Goal: Information Seeking & Learning: Learn about a topic

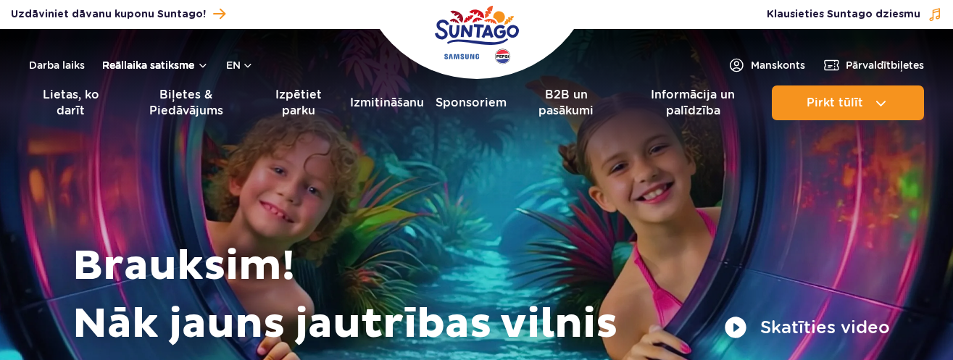
click at [194, 66] on button "Reāllaika satiksme" at bounding box center [155, 65] width 107 height 12
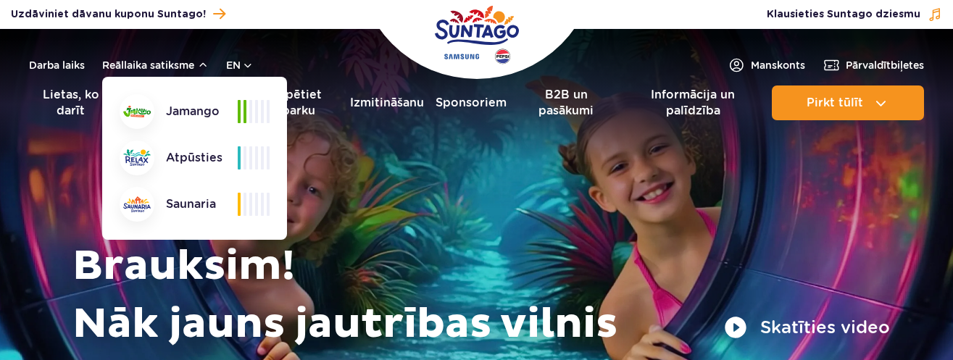
drag, startPoint x: 137, startPoint y: 200, endPoint x: 188, endPoint y: 201, distance: 51.5
click at [139, 200] on img at bounding box center [137, 204] width 28 height 16
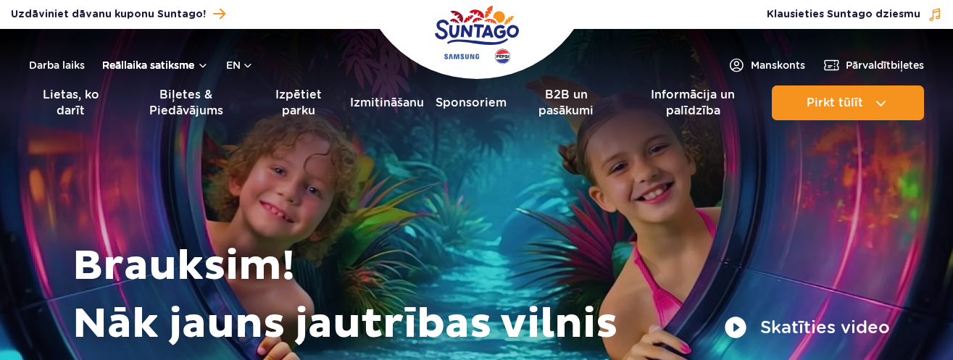
click at [130, 59] on button "Reāllaika satiksme" at bounding box center [155, 65] width 107 height 12
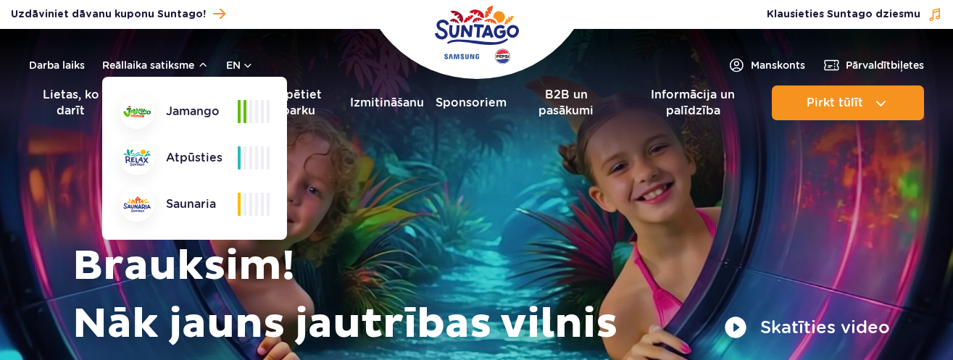
click at [157, 196] on div "Saunaria" at bounding box center [179, 204] width 118 height 35
click at [206, 133] on div "Jamango Atpūsties Saunaria" at bounding box center [195, 158] width 150 height 128
click at [196, 107] on font "Jamango" at bounding box center [193, 112] width 54 height 16
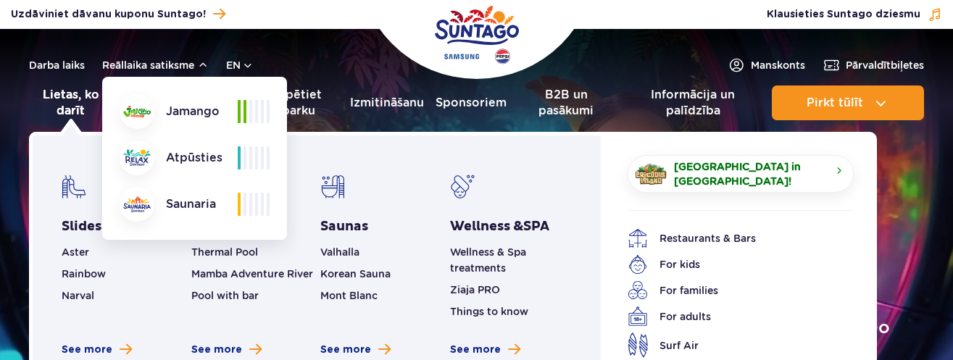
click at [78, 100] on link "Lietas, ko darīt" at bounding box center [71, 103] width 84 height 35
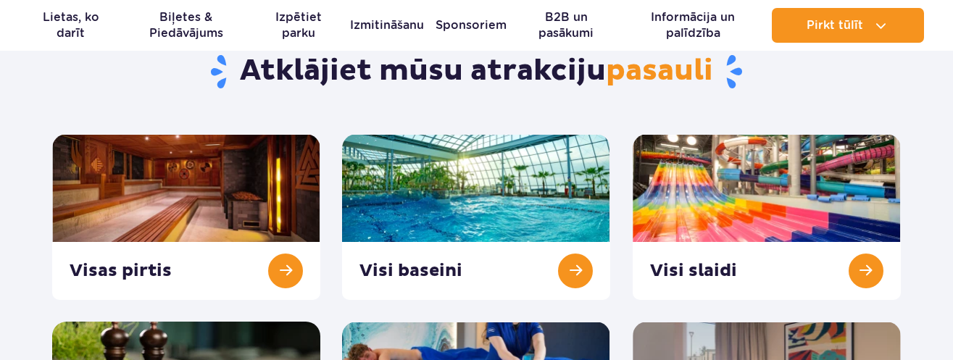
scroll to position [145, 0]
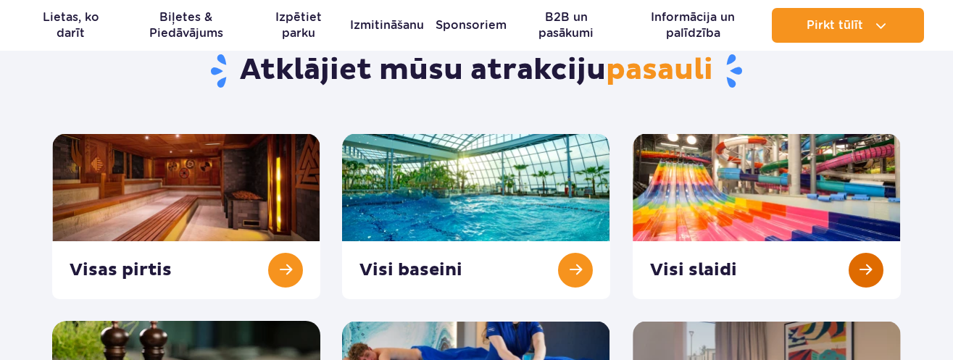
click at [811, 182] on link at bounding box center [767, 216] width 268 height 166
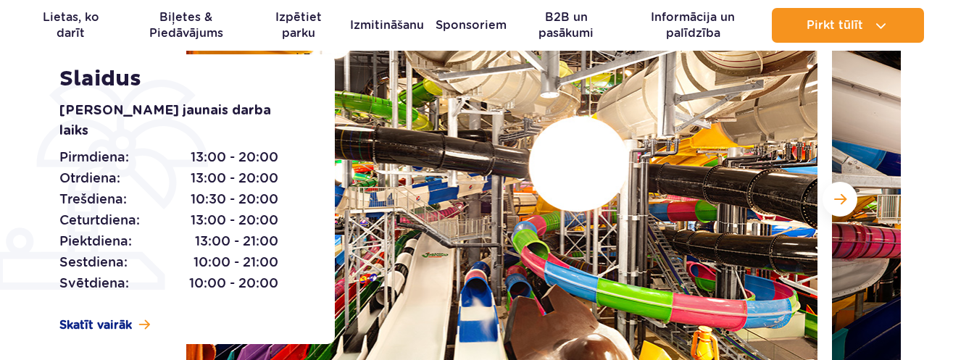
scroll to position [217, 0]
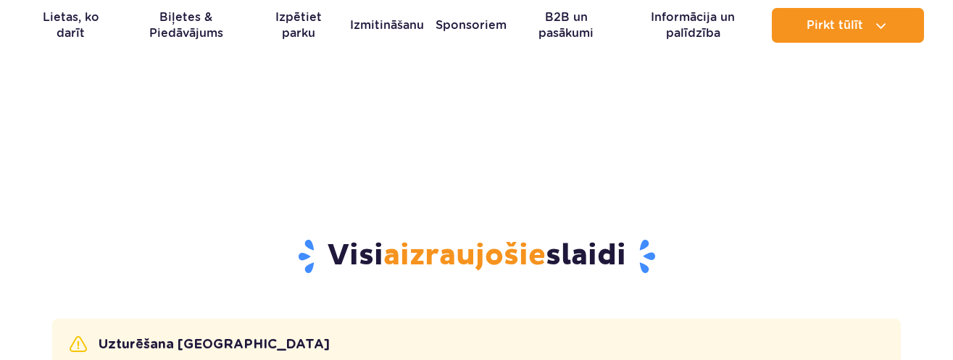
drag, startPoint x: 543, startPoint y: 145, endPoint x: 573, endPoint y: 163, distance: 35.4
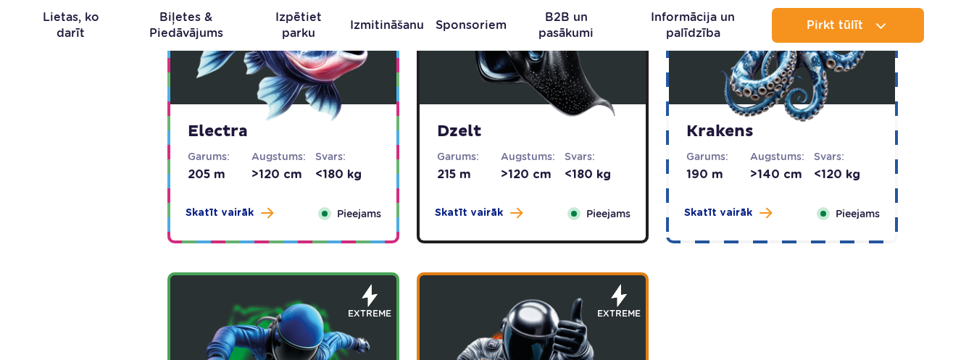
scroll to position [1522, 0]
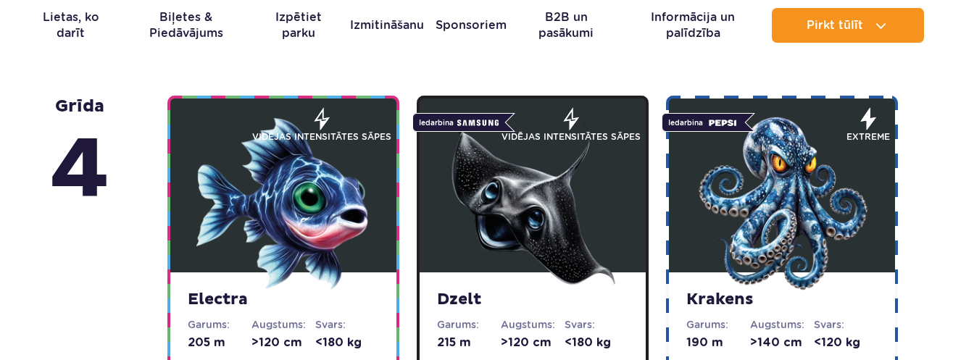
click at [544, 197] on img at bounding box center [533, 204] width 174 height 174
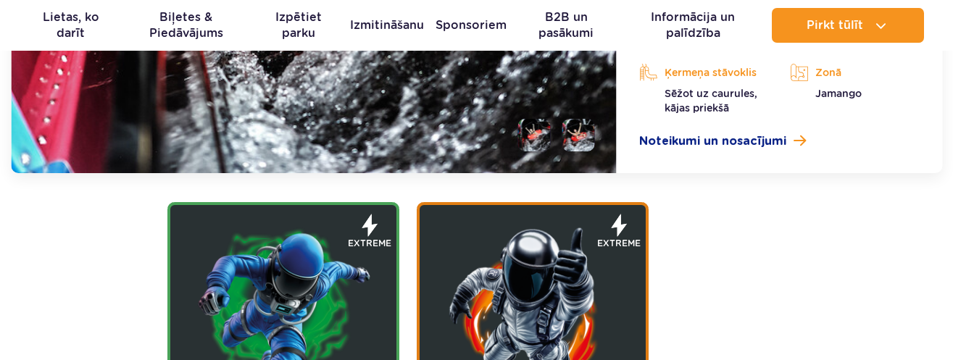
scroll to position [2097, 0]
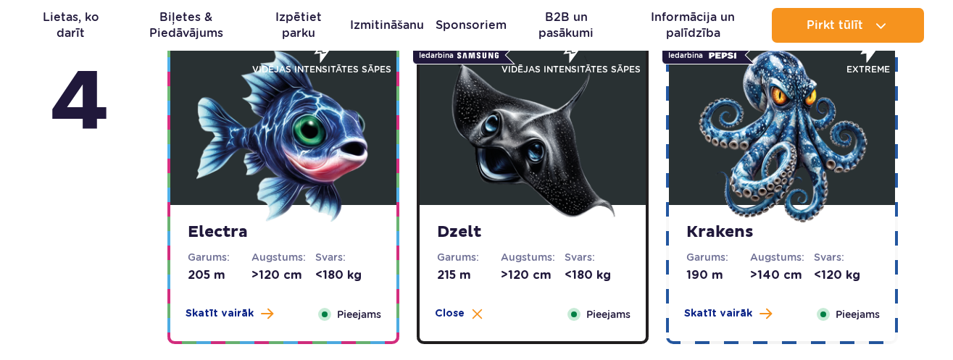
click at [233, 191] on img at bounding box center [283, 136] width 174 height 174
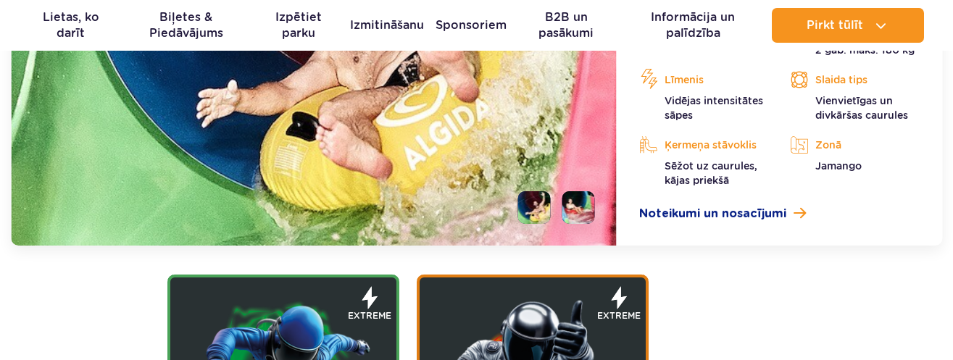
scroll to position [2024, 0]
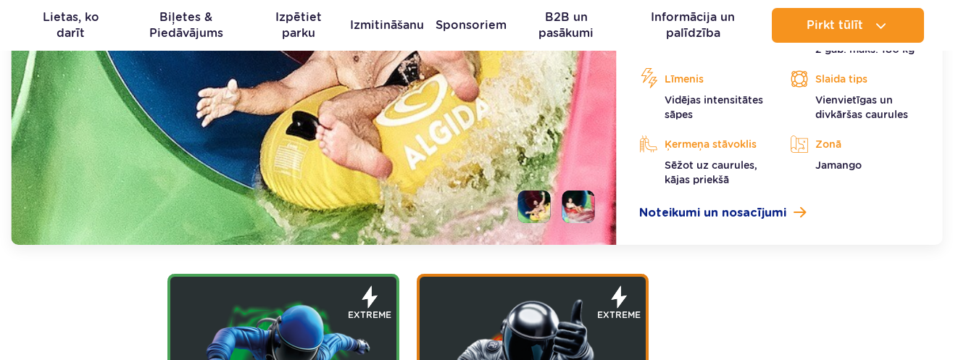
drag, startPoint x: 572, startPoint y: 191, endPoint x: 578, endPoint y: 200, distance: 10.5
click at [573, 194] on li at bounding box center [578, 207] width 33 height 33
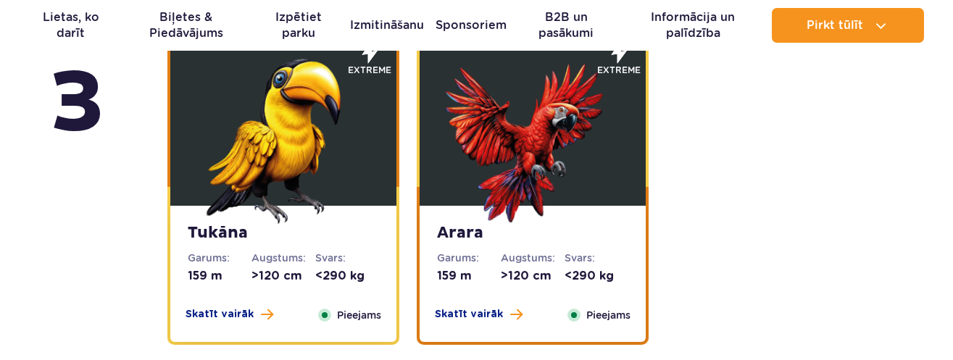
scroll to position [2677, 0]
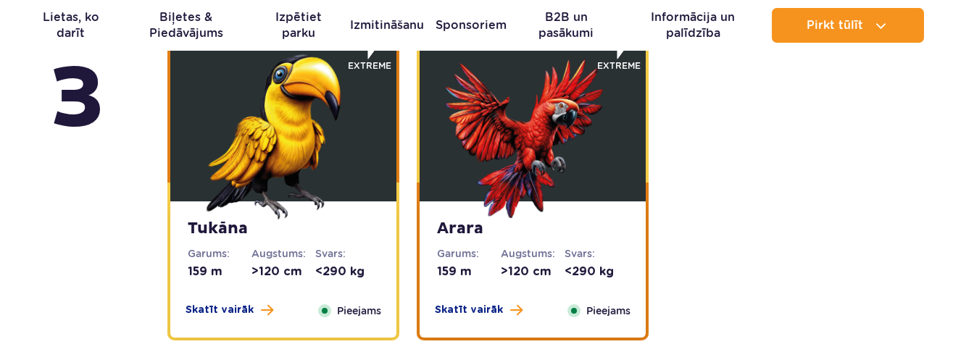
click at [281, 109] on img at bounding box center [283, 133] width 174 height 174
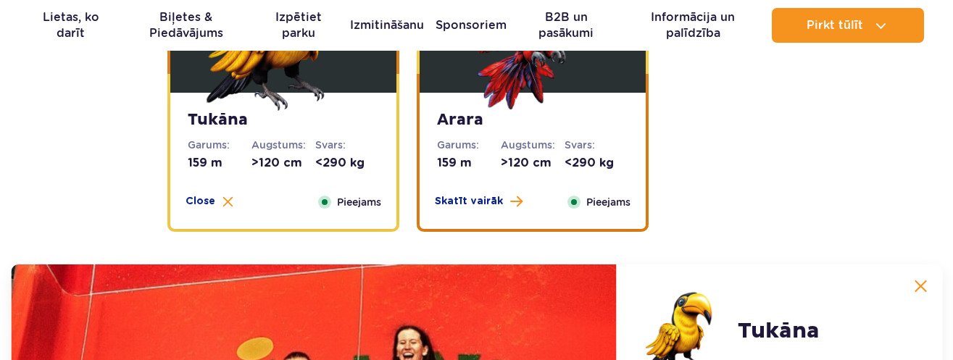
scroll to position [2482, 0]
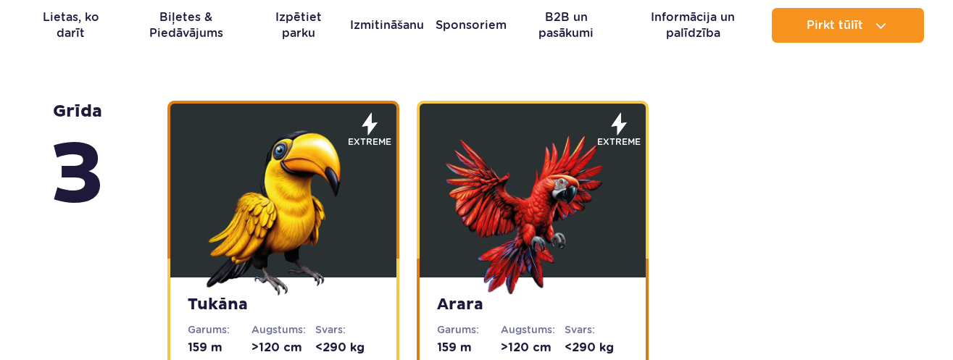
click at [525, 258] on img at bounding box center [533, 209] width 174 height 174
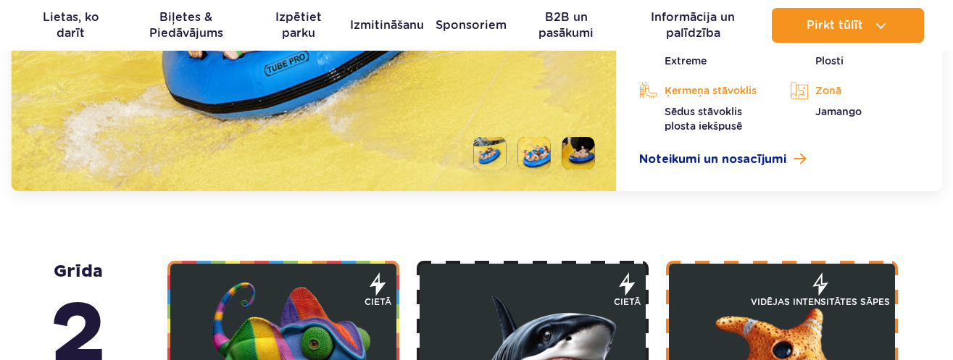
scroll to position [2845, 0]
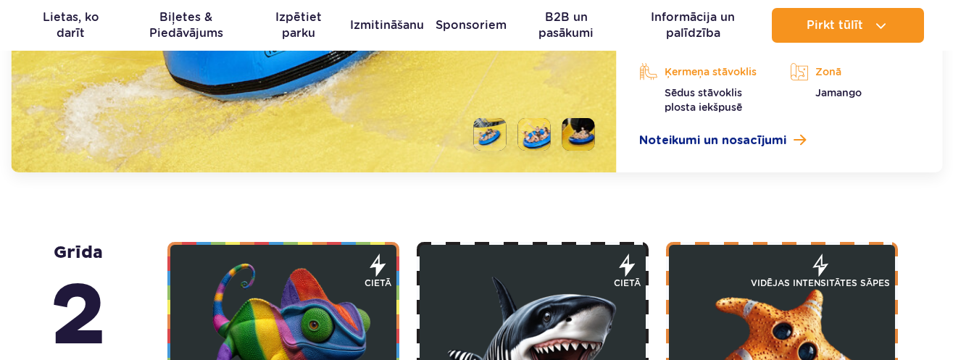
drag, startPoint x: 547, startPoint y: 112, endPoint x: 704, endPoint y: 201, distance: 180.8
click at [549, 118] on li at bounding box center [534, 134] width 33 height 33
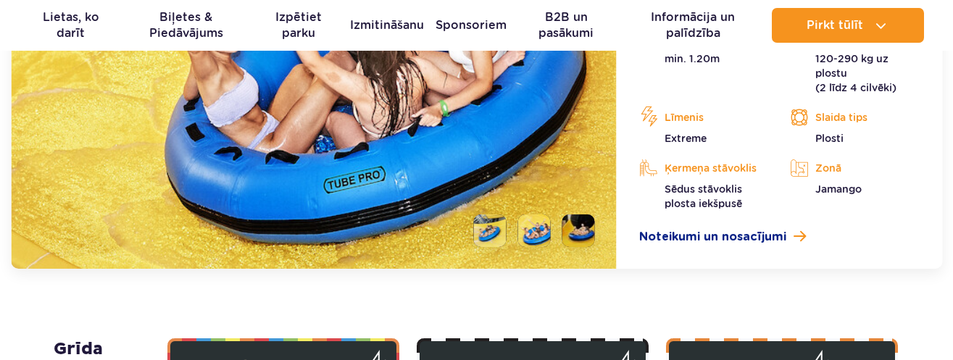
scroll to position [2772, 0]
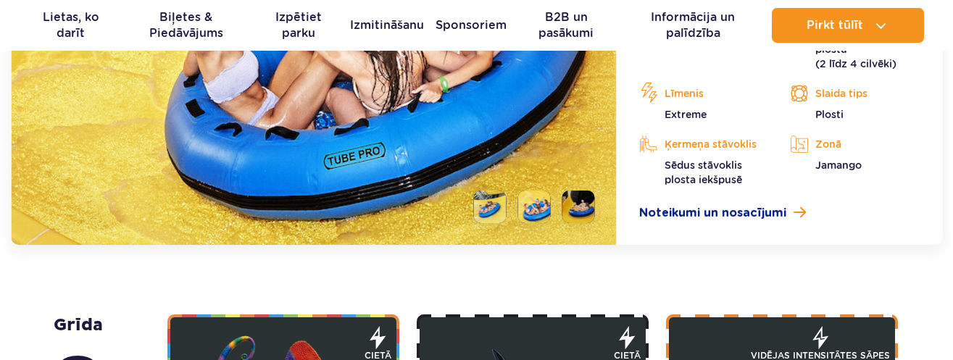
click at [577, 191] on li at bounding box center [578, 207] width 33 height 33
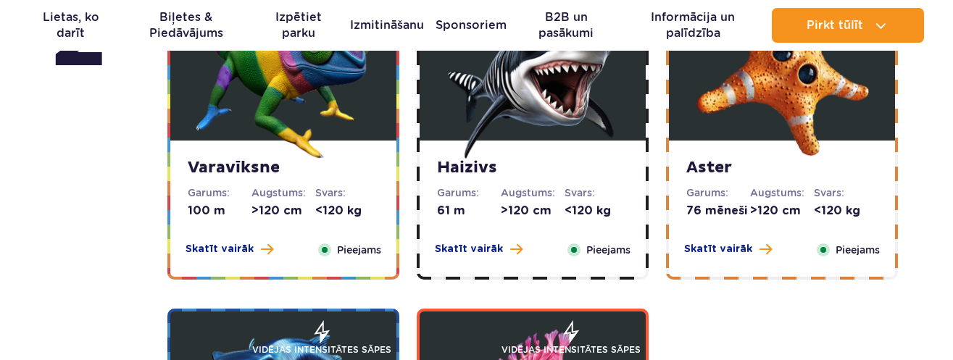
scroll to position [3135, 0]
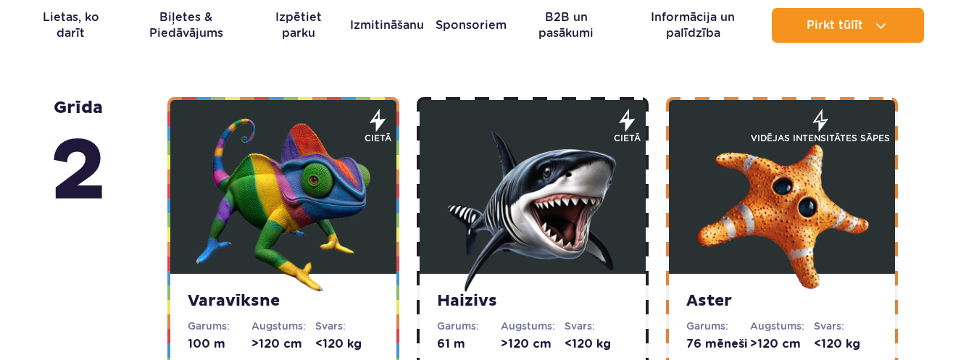
click at [339, 198] on img at bounding box center [283, 205] width 174 height 174
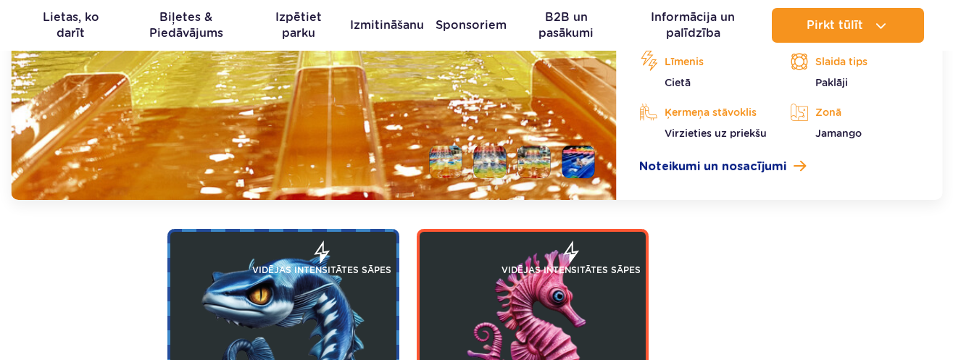
scroll to position [3175, 0]
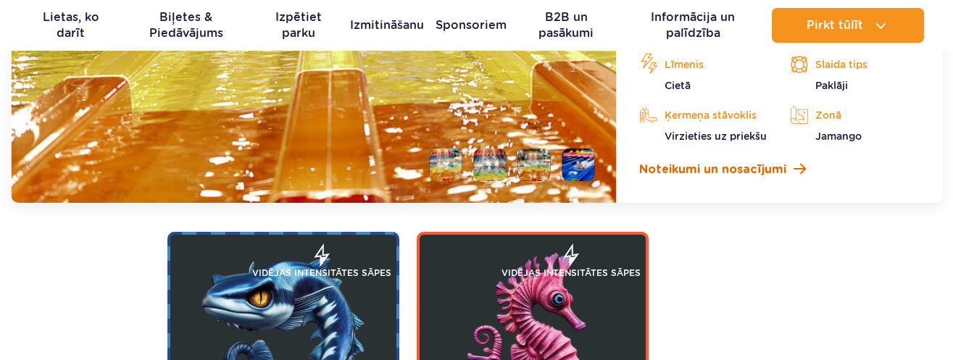
click at [712, 167] on span "Noteikumi un nosacījumi" at bounding box center [712, 169] width 147 height 17
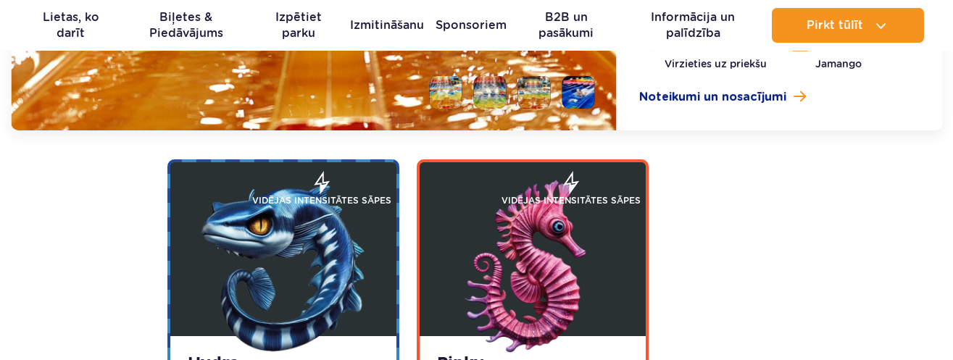
click at [288, 244] on img at bounding box center [283, 267] width 174 height 174
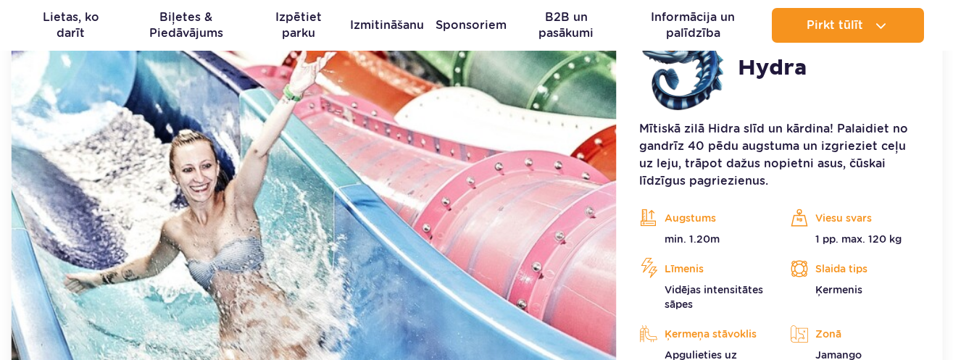
scroll to position [3593, 0]
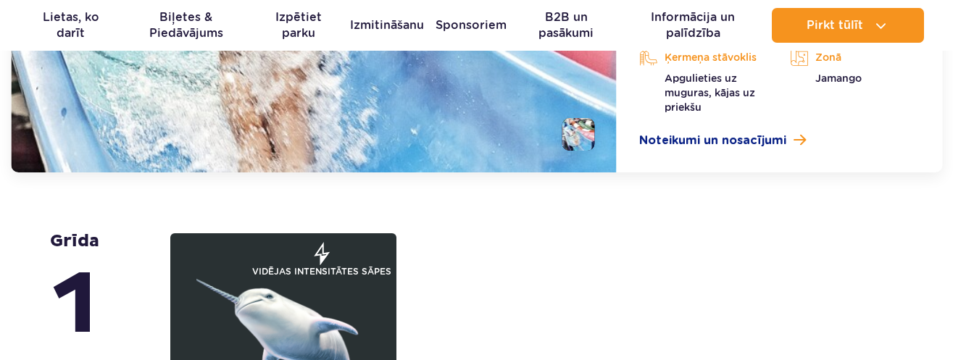
drag, startPoint x: 575, startPoint y: 133, endPoint x: 612, endPoint y: 163, distance: 47.4
click at [575, 133] on li at bounding box center [578, 134] width 33 height 33
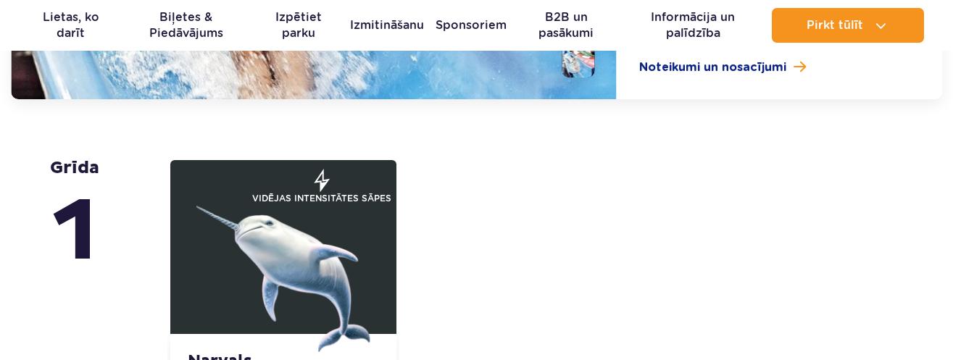
scroll to position [3665, 0]
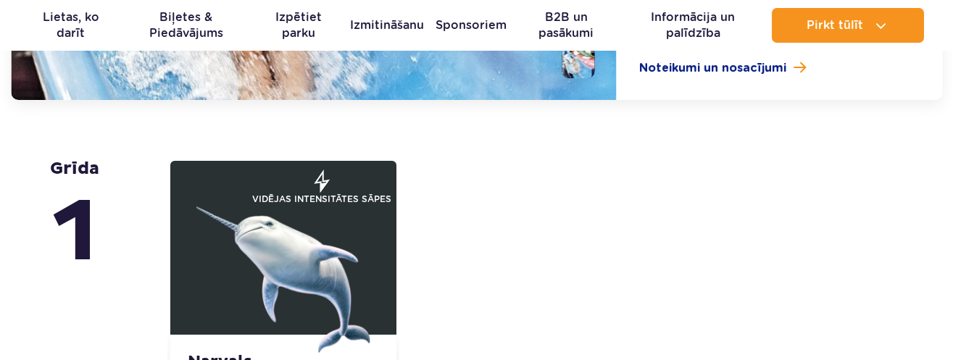
click at [302, 219] on img at bounding box center [283, 266] width 174 height 174
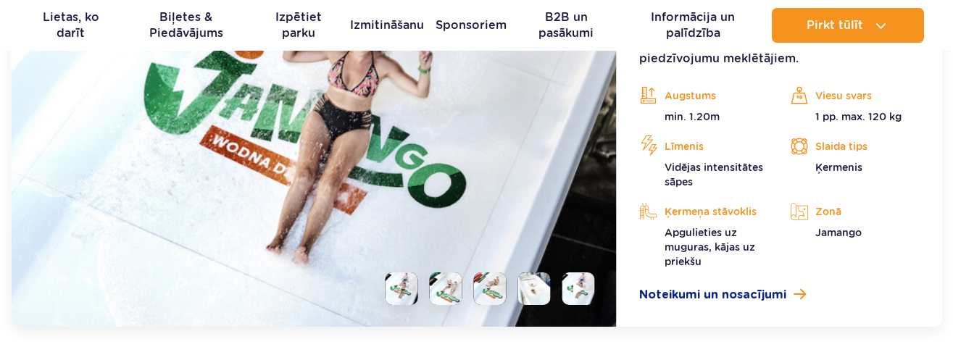
scroll to position [3923, 0]
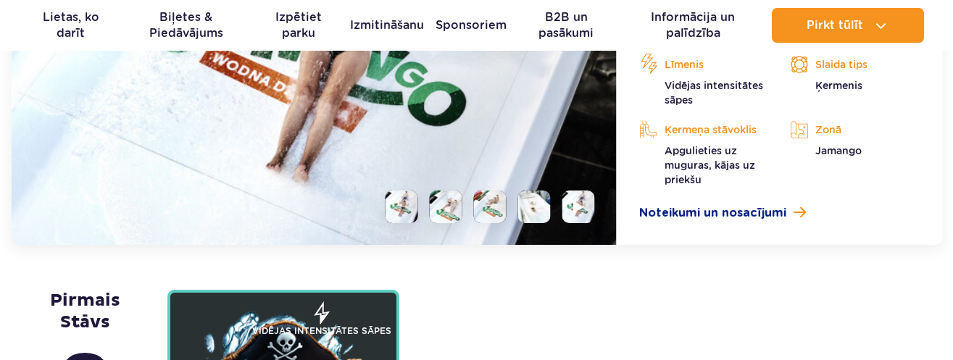
click at [454, 213] on li at bounding box center [445, 207] width 33 height 33
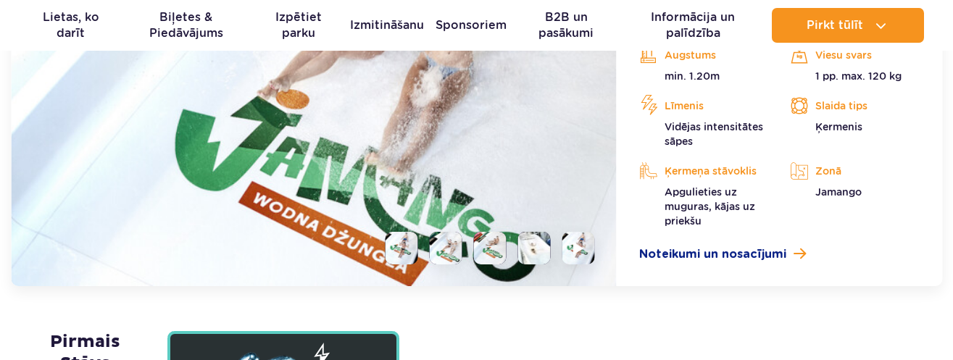
scroll to position [3851, 0]
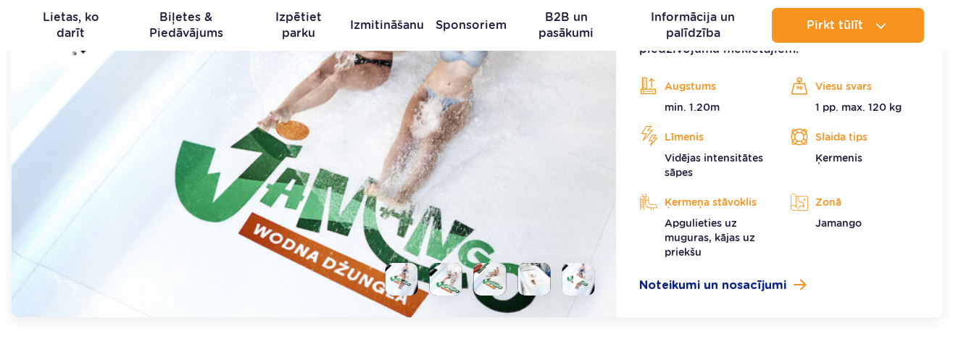
click at [534, 282] on li at bounding box center [534, 279] width 33 height 33
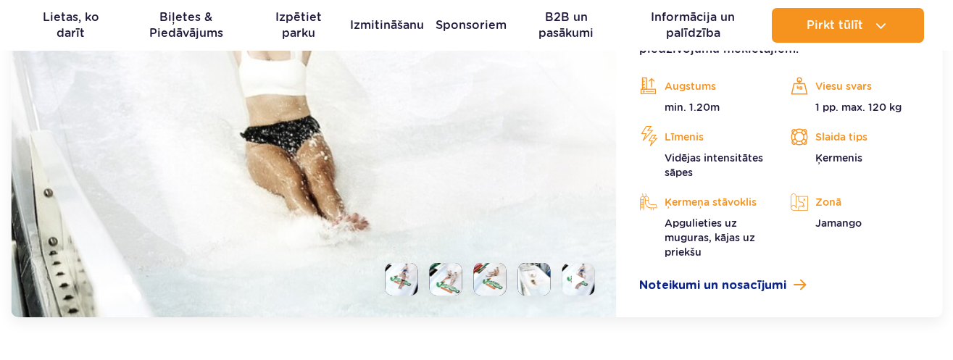
click at [582, 281] on img at bounding box center [578, 279] width 14 height 17
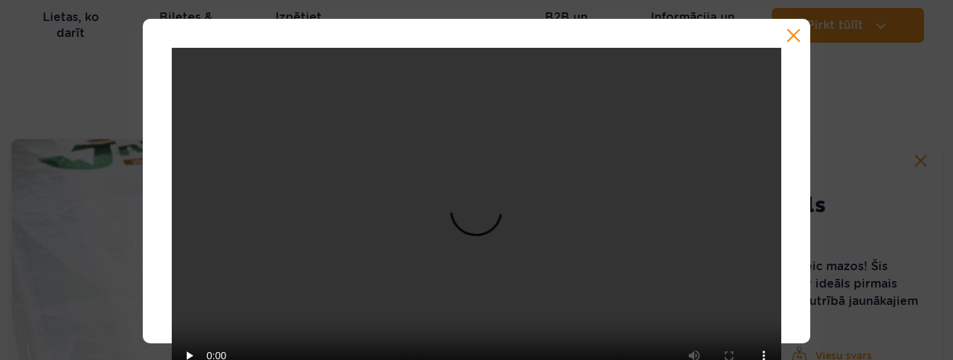
scroll to position [3561, 0]
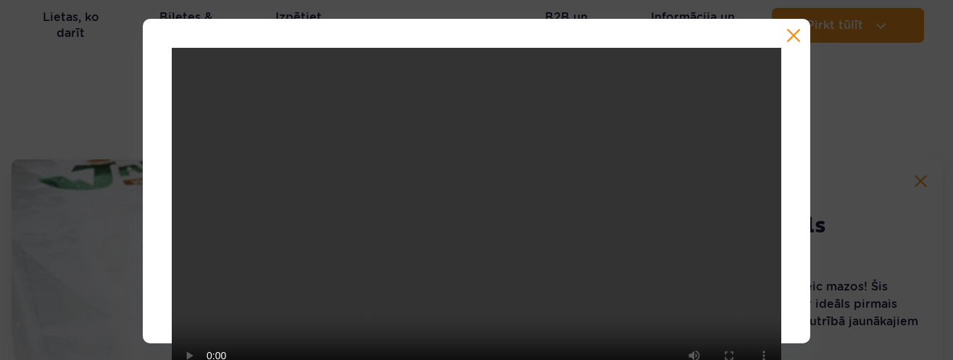
click at [786, 36] on button "button" at bounding box center [793, 35] width 14 height 14
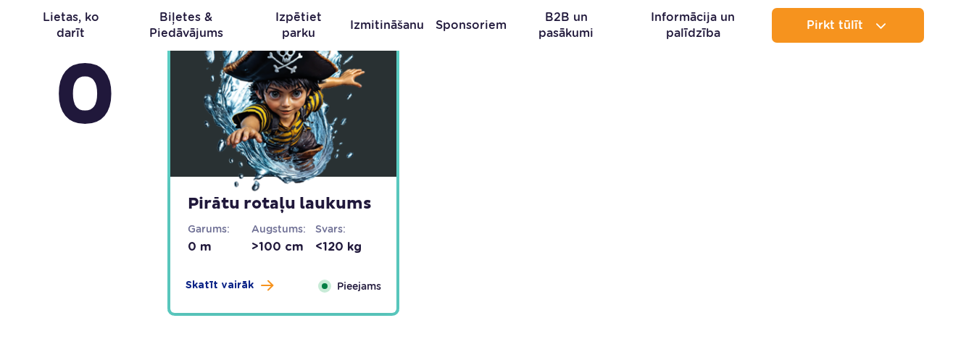
click at [233, 104] on img at bounding box center [283, 108] width 174 height 174
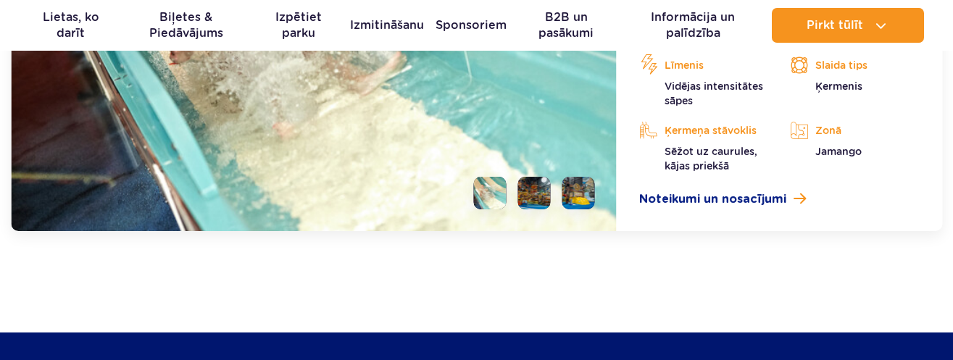
scroll to position [4326, 0]
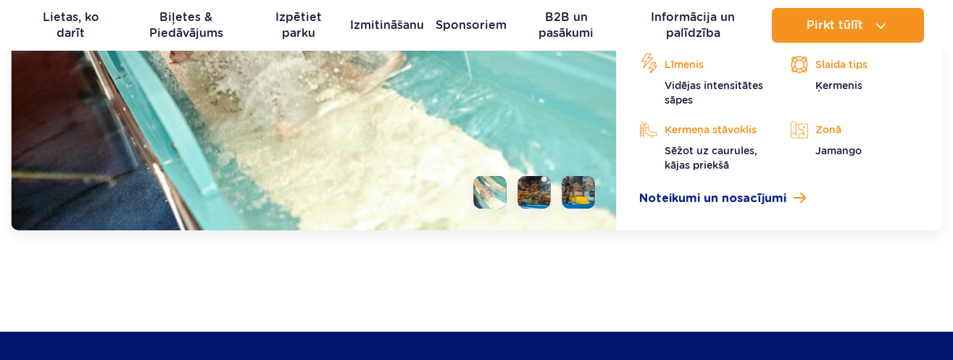
click at [545, 198] on li at bounding box center [534, 192] width 33 height 33
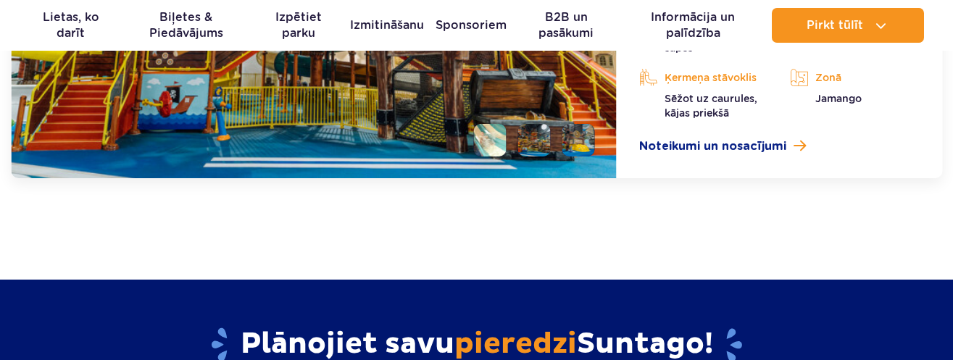
scroll to position [4399, 0]
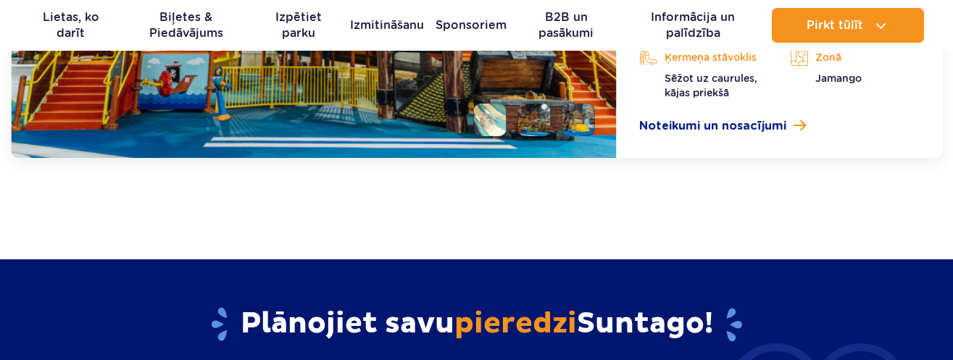
click at [593, 117] on li at bounding box center [578, 120] width 33 height 33
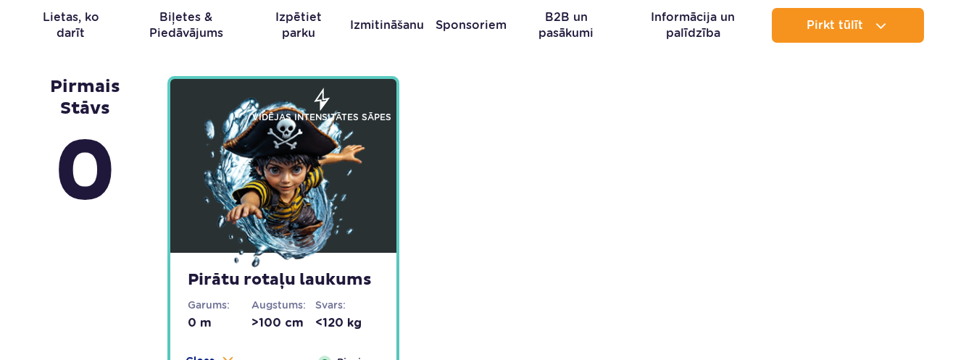
scroll to position [3674, 0]
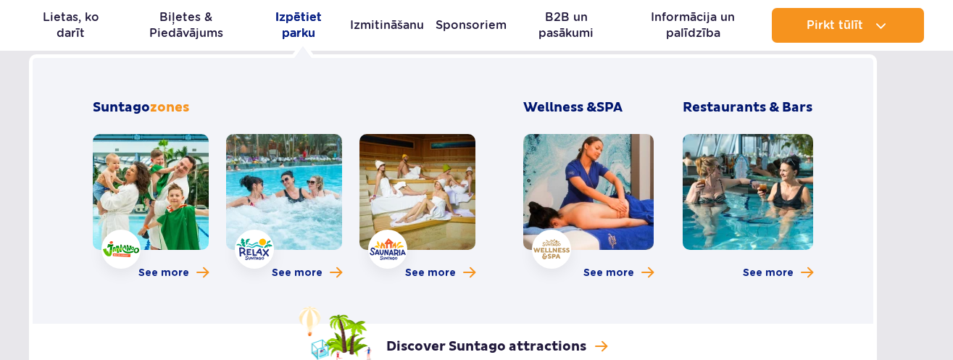
click at [293, 15] on link "Izpētiet parku" at bounding box center [298, 25] width 79 height 35
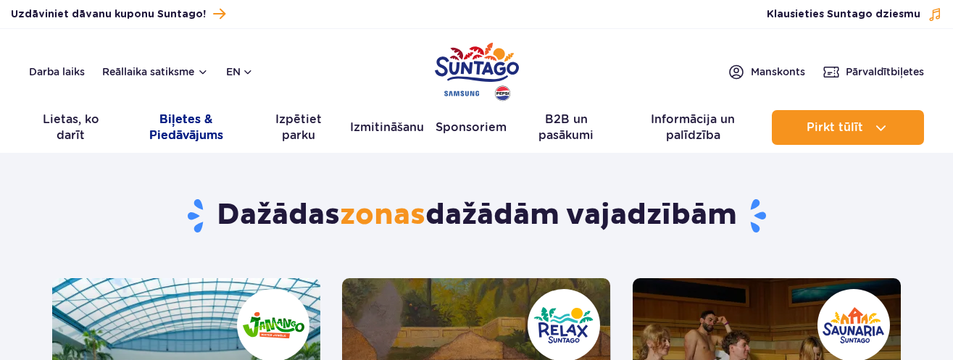
click at [179, 124] on link "Biļetes & Piedāvājums" at bounding box center [186, 127] width 123 height 35
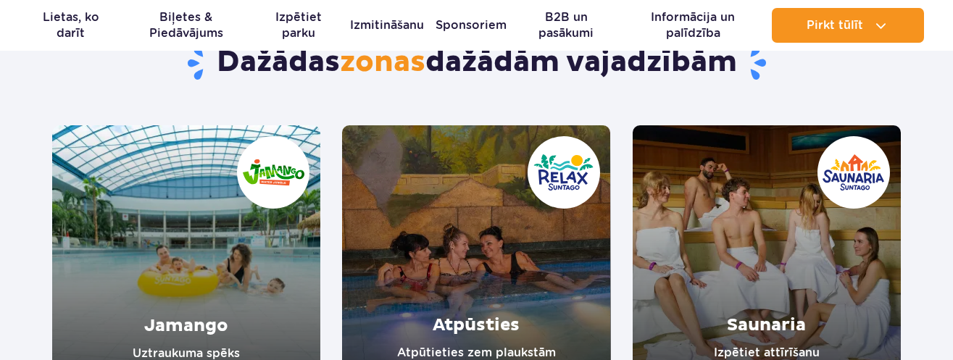
scroll to position [1305, 0]
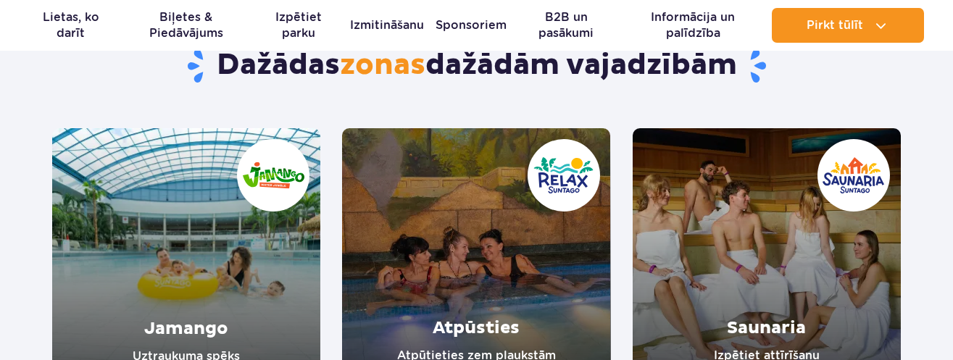
click at [249, 199] on link "Jamango" at bounding box center [186, 262] width 268 height 269
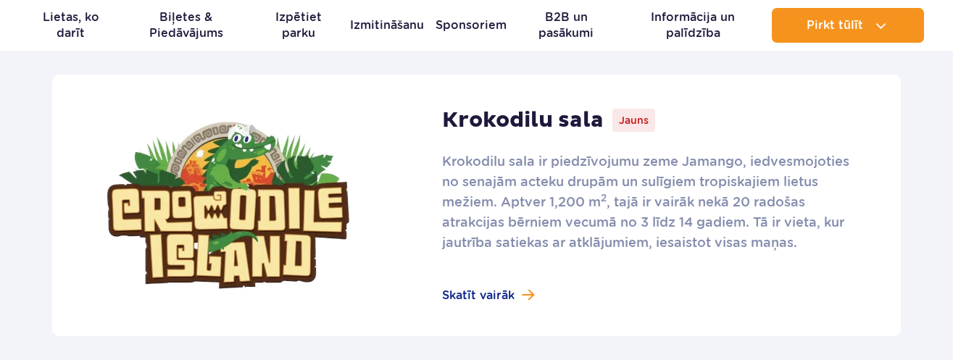
scroll to position [1087, 0]
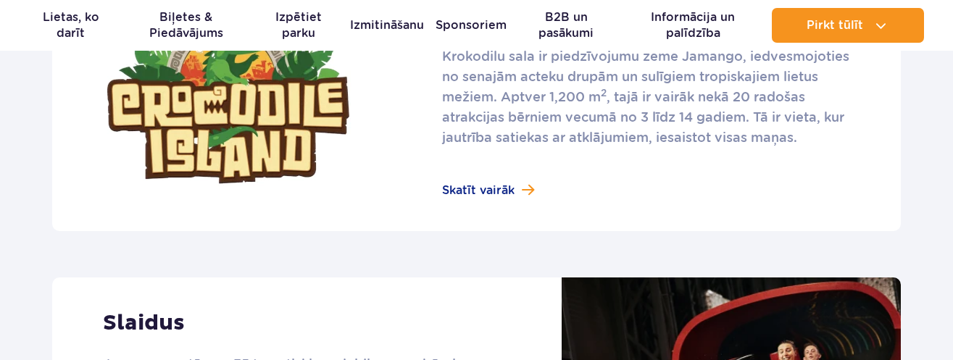
click at [475, 195] on link at bounding box center [476, 101] width 849 height 262
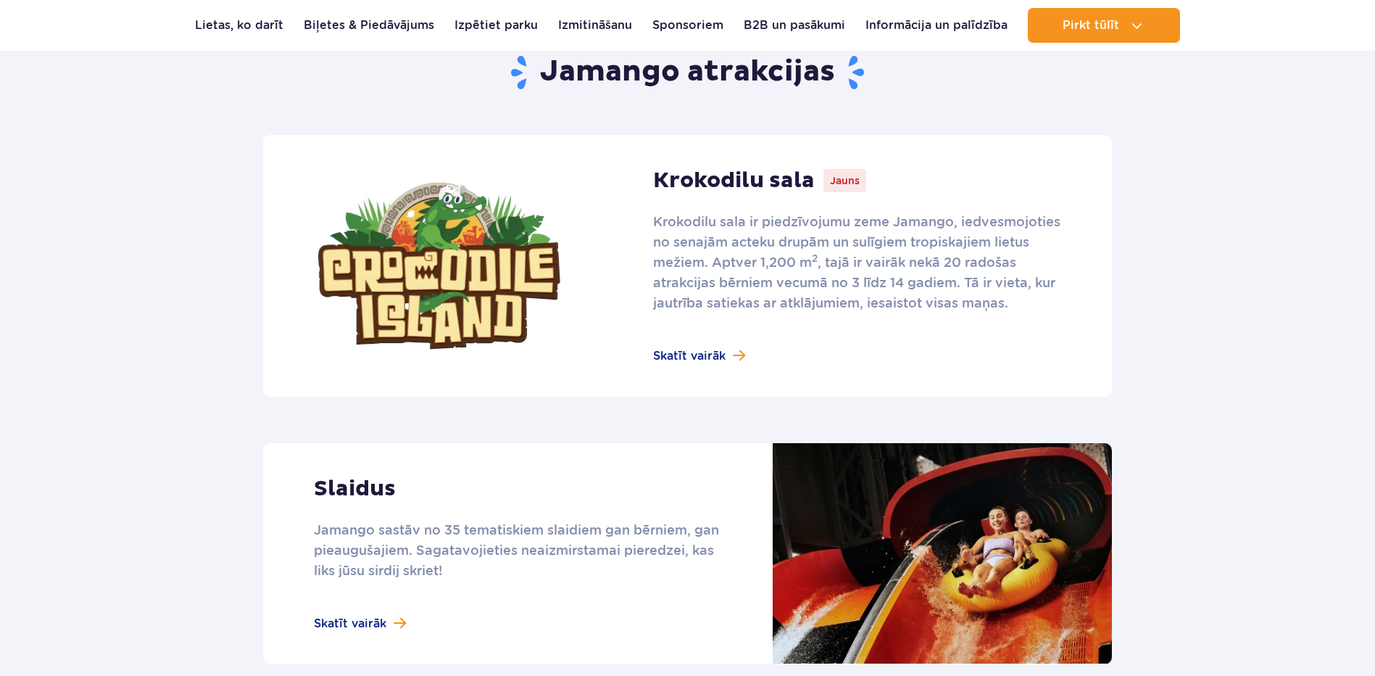
scroll to position [1067, 0]
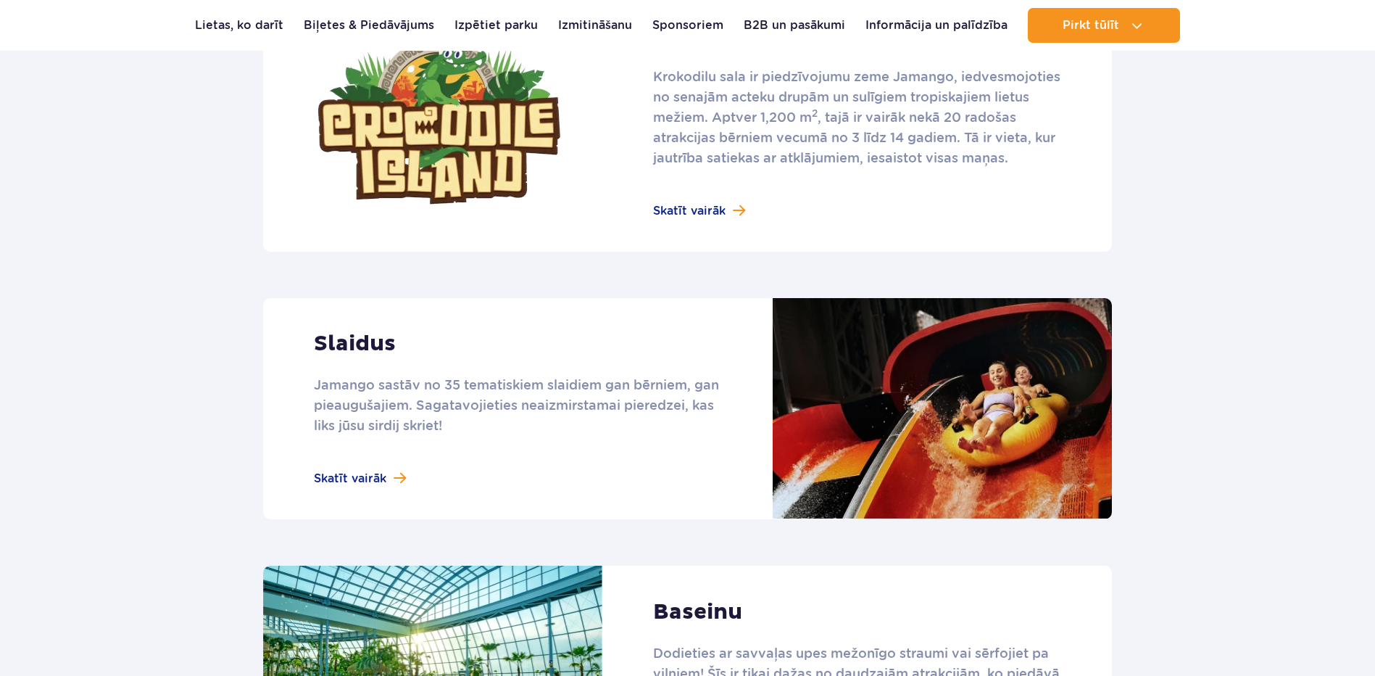
click at [347, 360] on link at bounding box center [687, 408] width 849 height 221
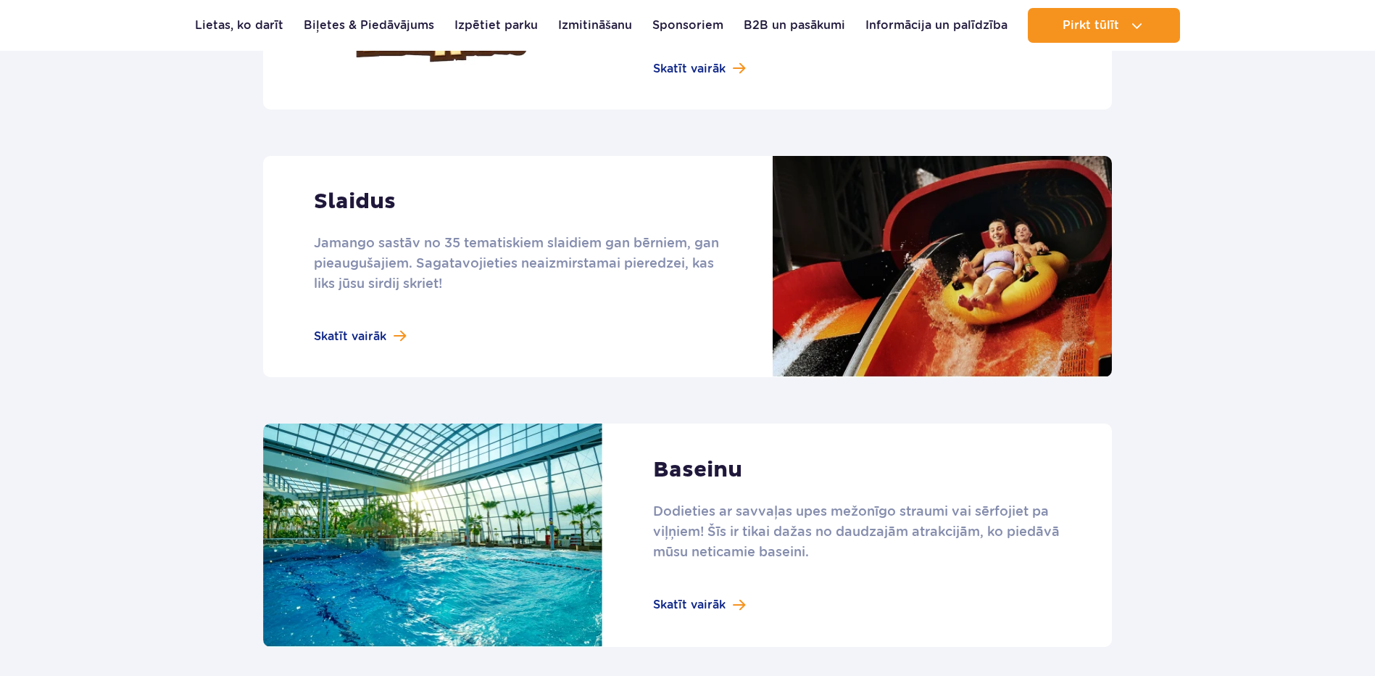
scroll to position [1337, 0]
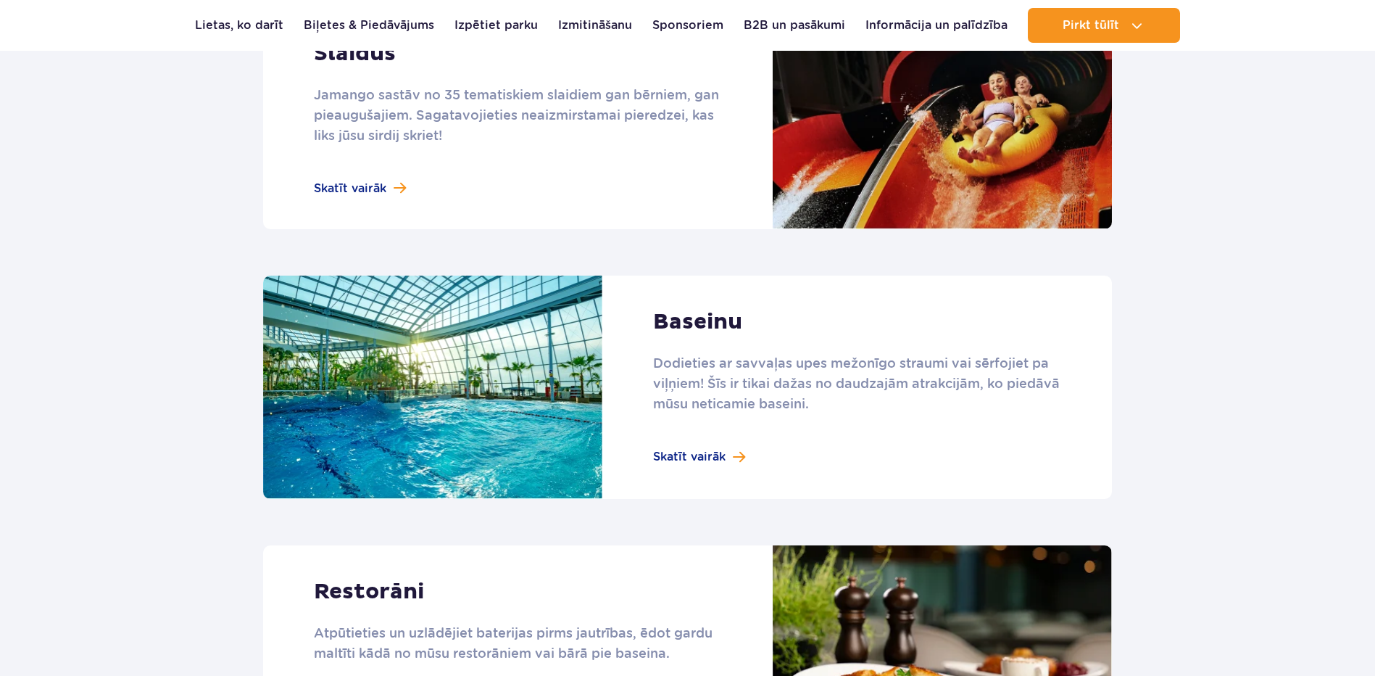
click at [671, 360] on link at bounding box center [687, 386] width 849 height 223
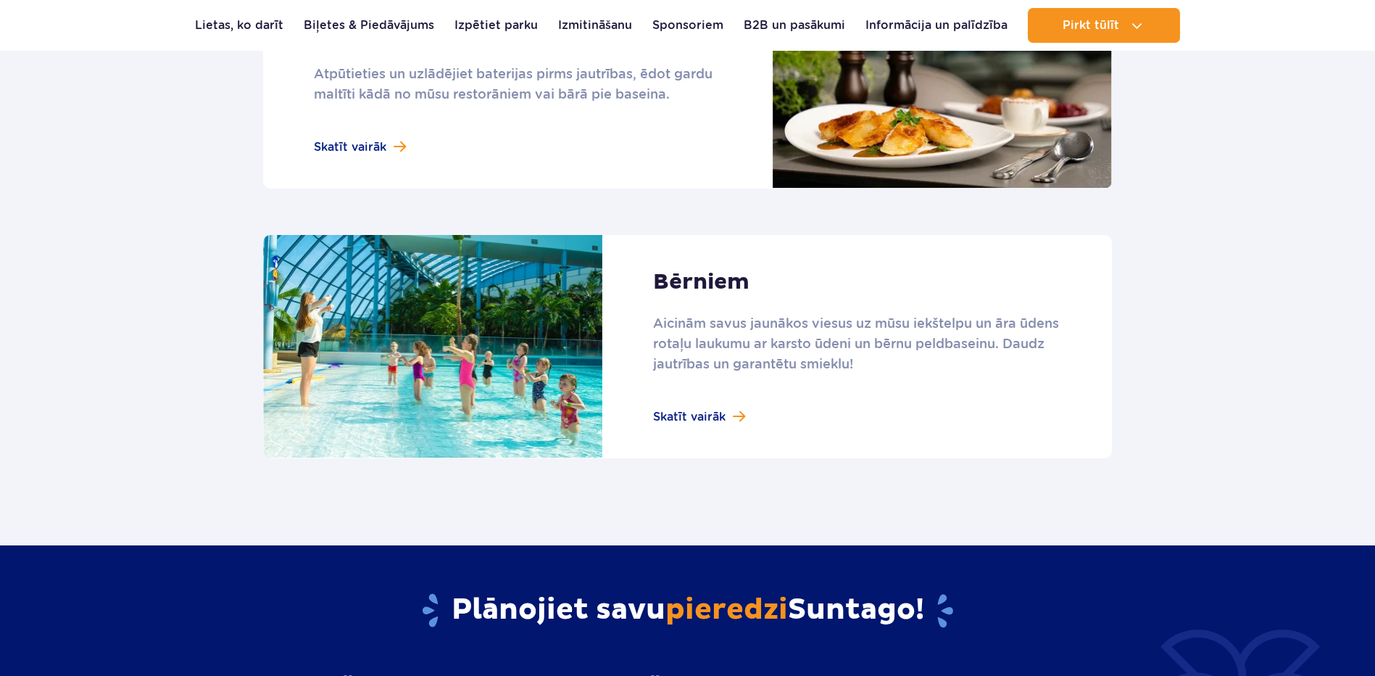
scroll to position [1916, 0]
drag, startPoint x: 693, startPoint y: 392, endPoint x: 702, endPoint y: 397, distance: 10.1
click at [693, 360] on link at bounding box center [687, 345] width 849 height 223
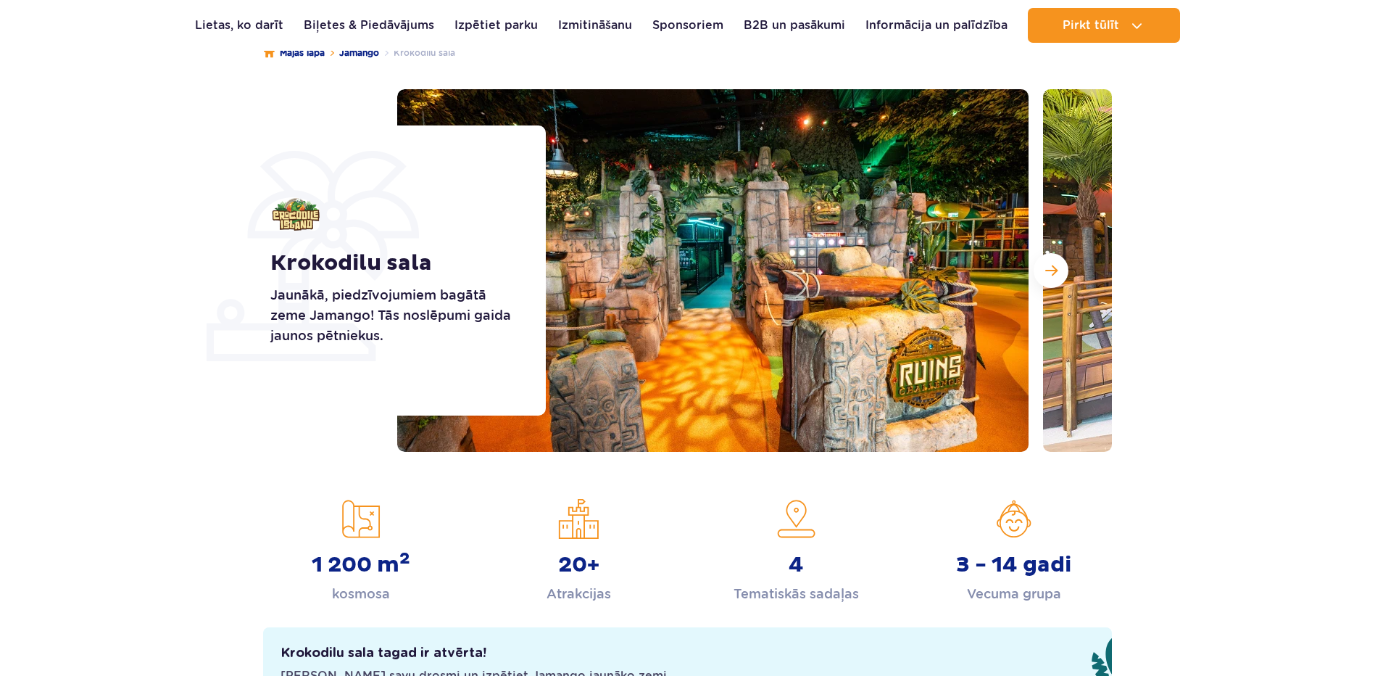
scroll to position [145, 0]
click at [952, 263] on button "Nākamais slaids" at bounding box center [1051, 271] width 35 height 35
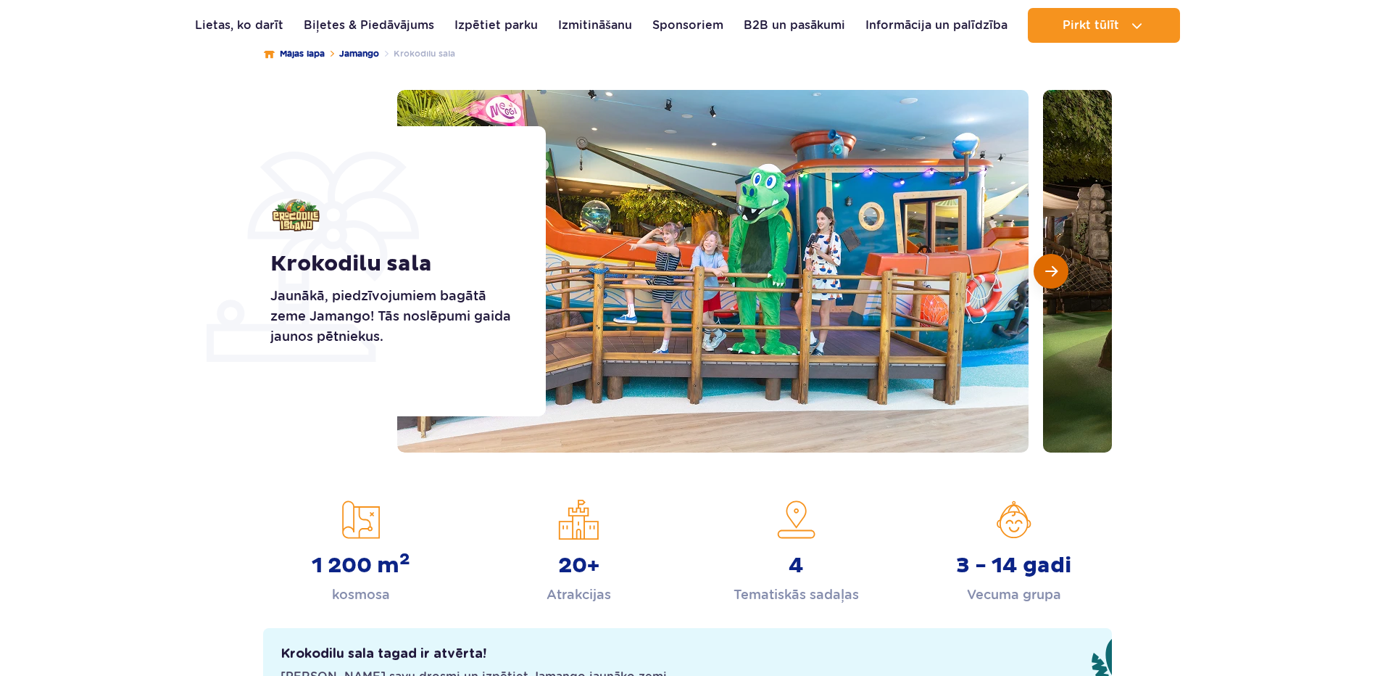
click at [952, 270] on span "Nākamais slaids" at bounding box center [1051, 271] width 12 height 13
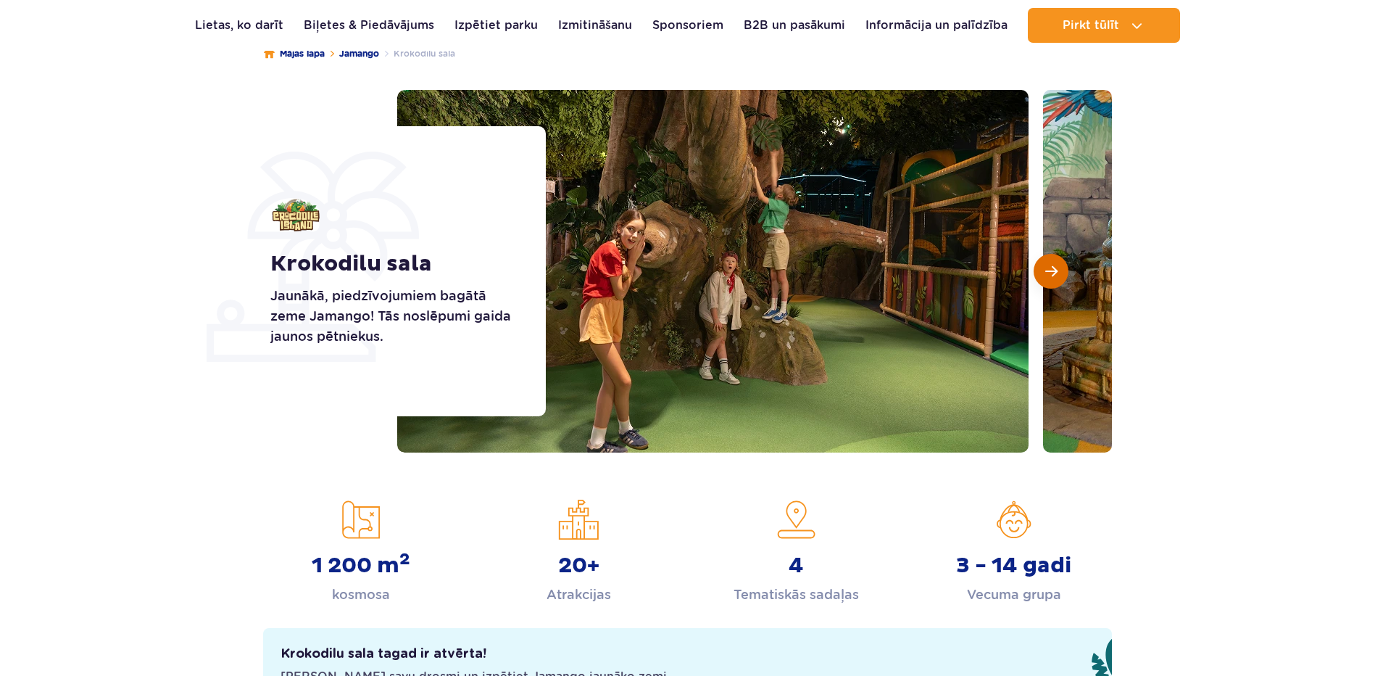
click at [952, 270] on span "Nākamais slaids" at bounding box center [1051, 271] width 12 height 13
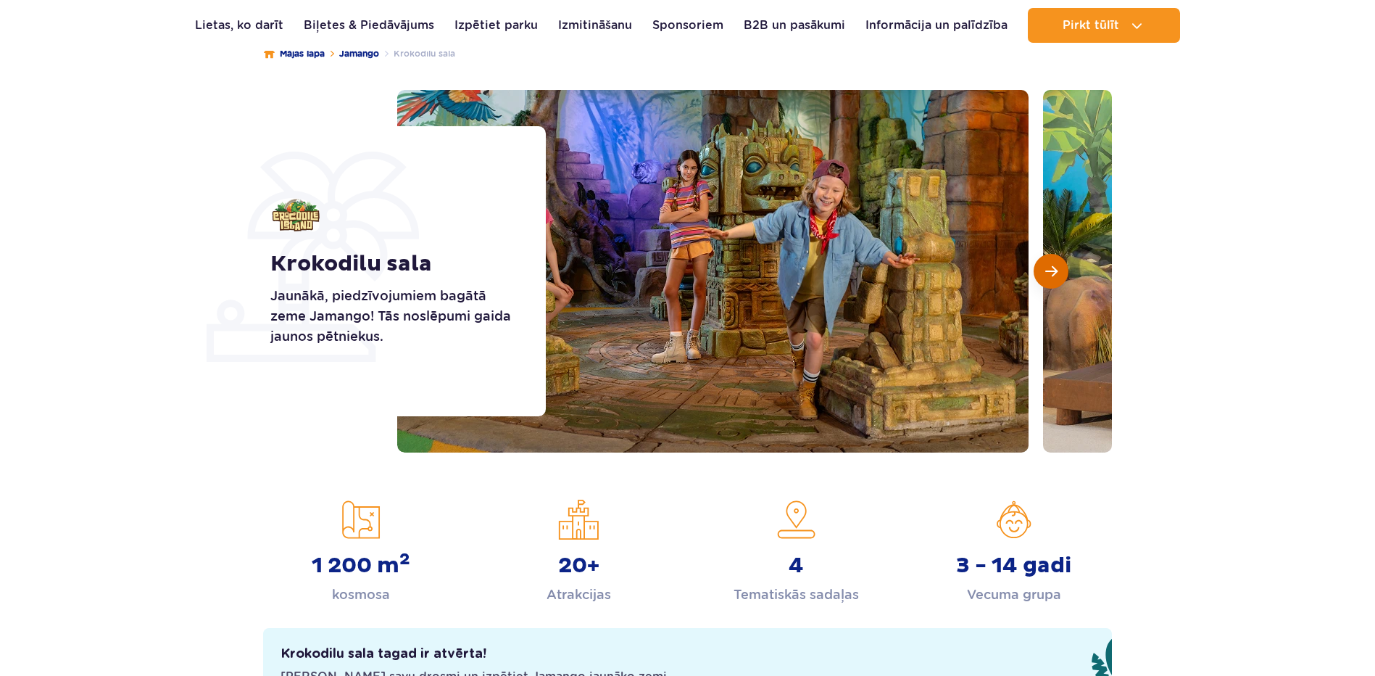
click at [952, 270] on span "Nākamais slaids" at bounding box center [1051, 271] width 12 height 13
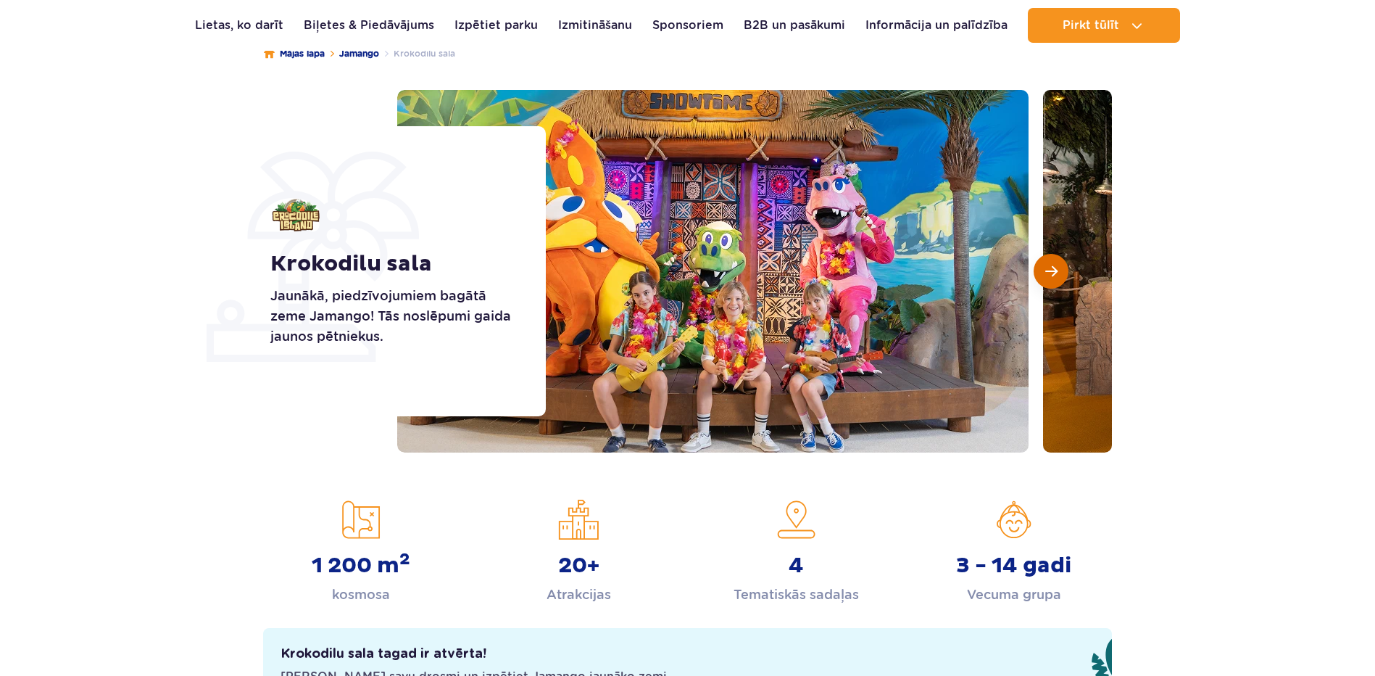
click at [952, 270] on span "Nākamais slaids" at bounding box center [1051, 271] width 12 height 13
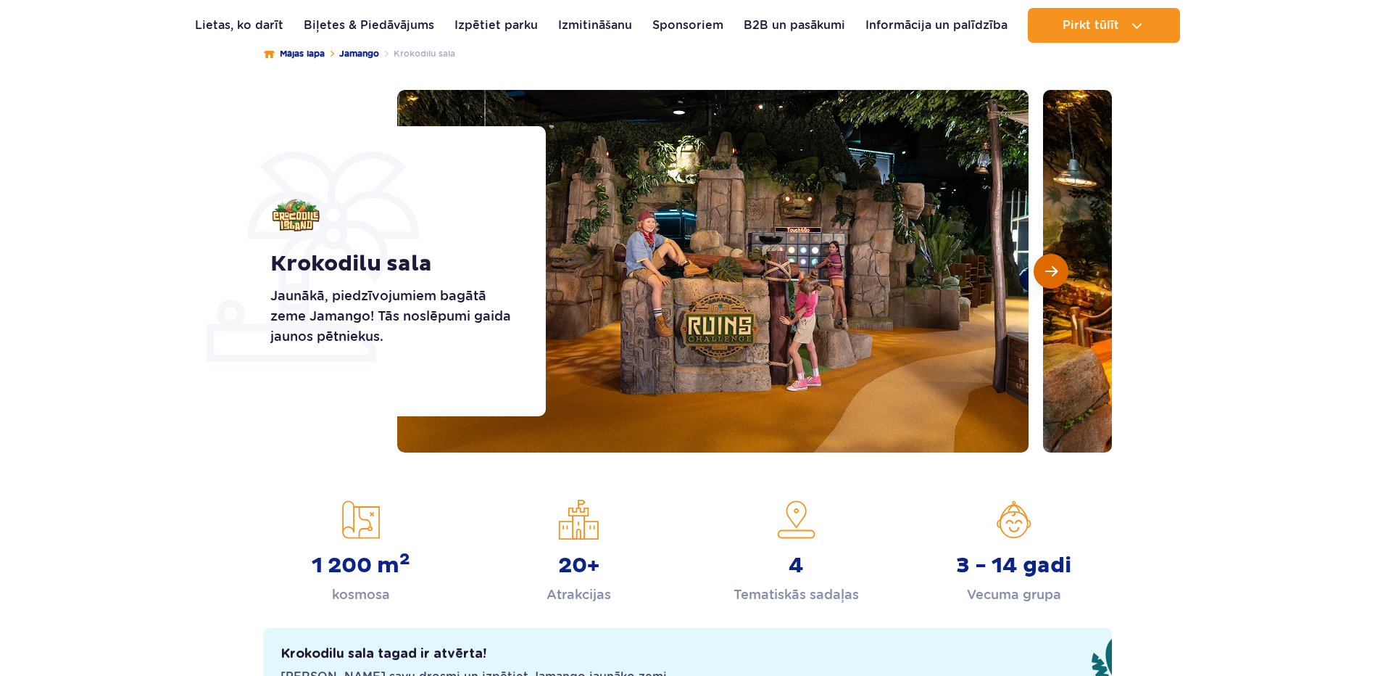
click at [952, 270] on span "Nākamais slaids" at bounding box center [1051, 271] width 12 height 13
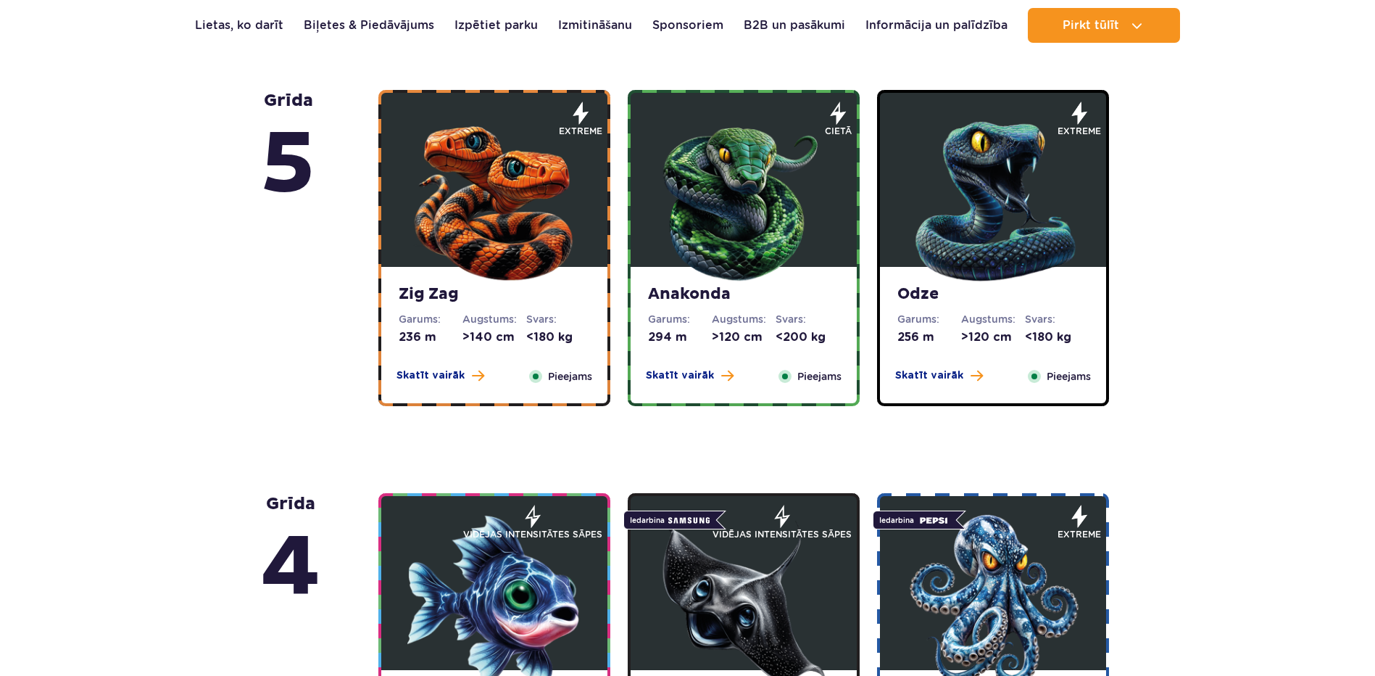
scroll to position [1305, 0]
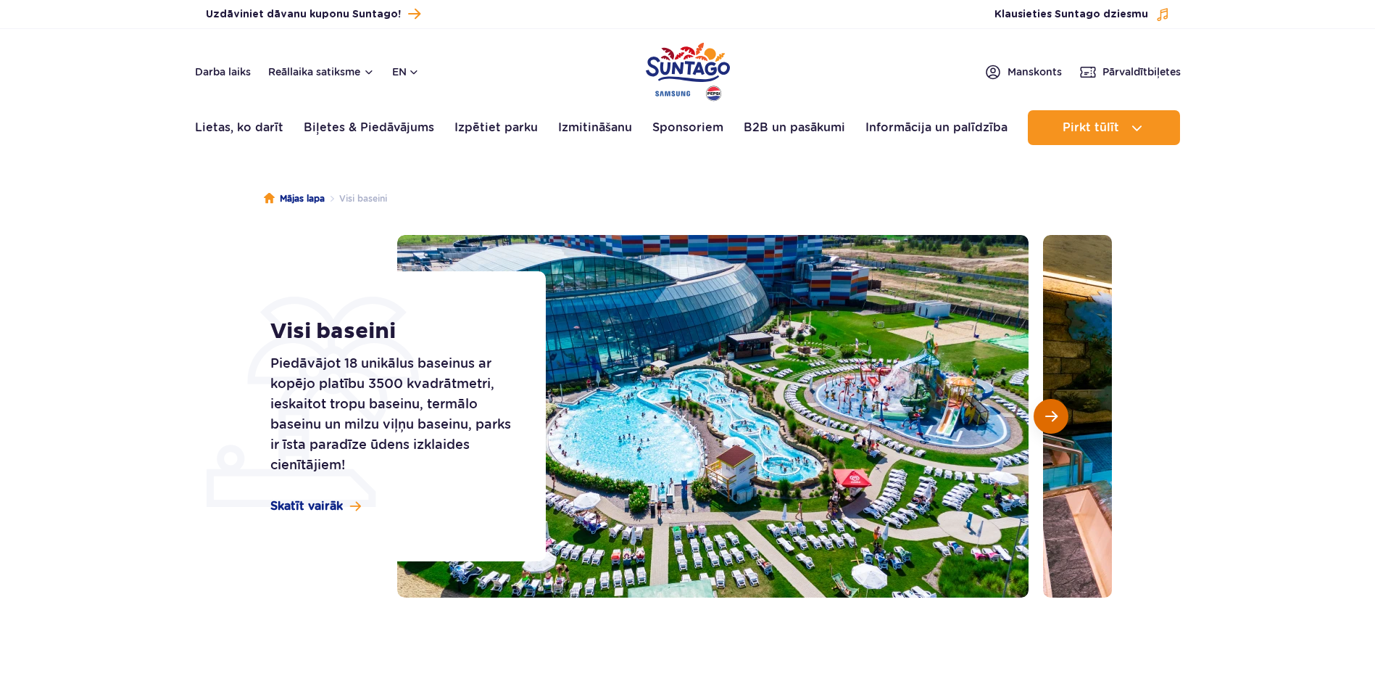
click at [1053, 412] on span "Nākamais slaids" at bounding box center [1051, 416] width 12 height 13
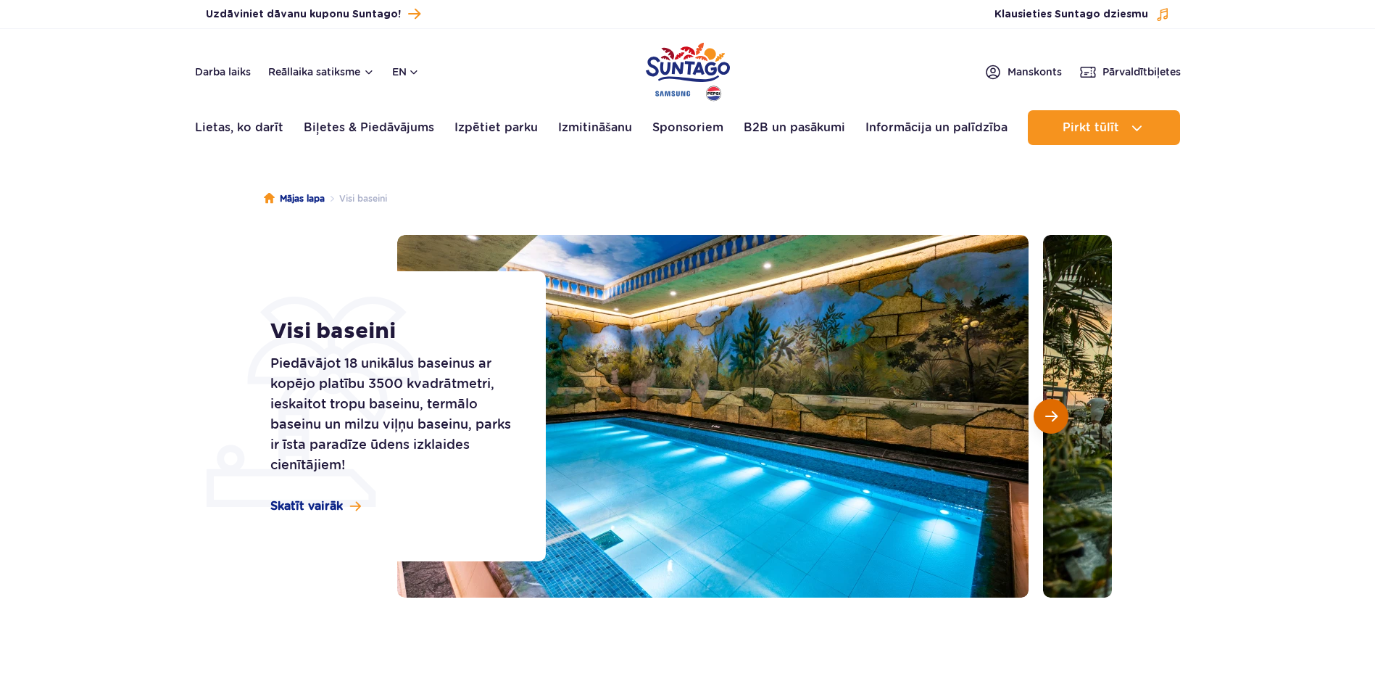
click at [1054, 413] on span "Nākamais slaids" at bounding box center [1051, 416] width 12 height 13
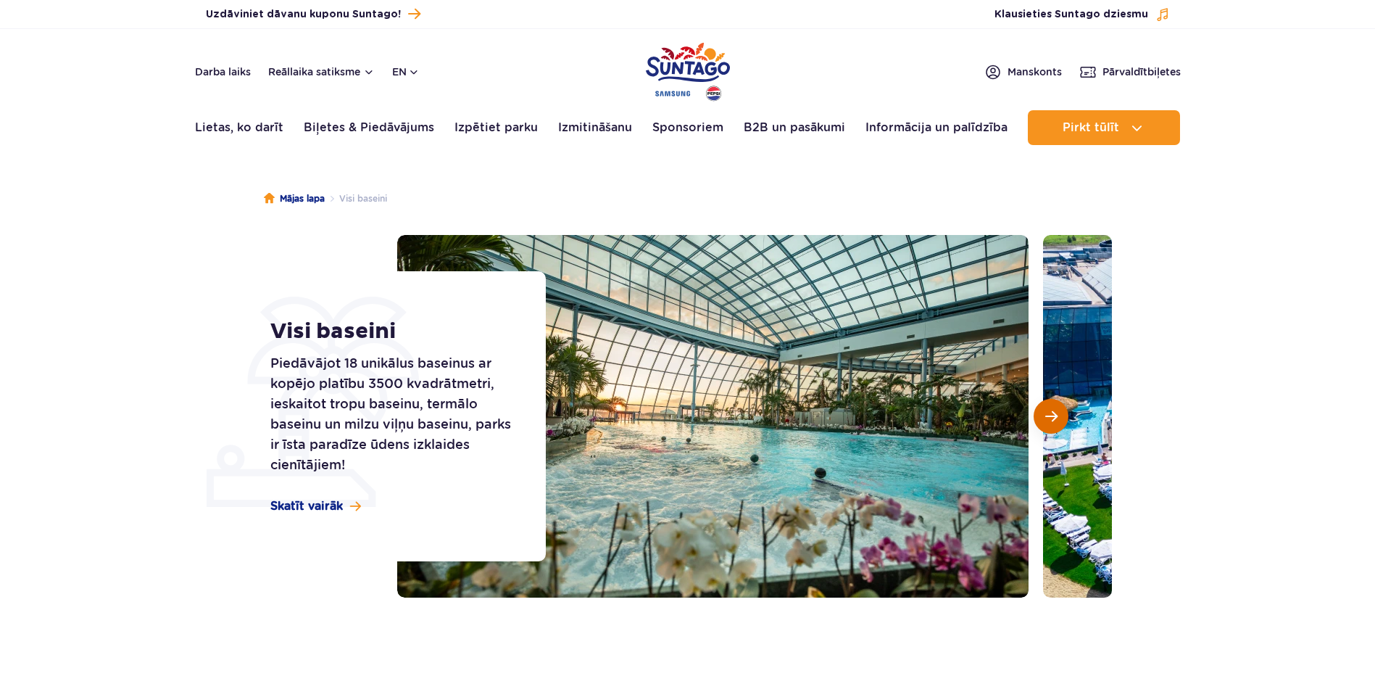
click at [1054, 413] on span "Nākamais slaids" at bounding box center [1051, 416] width 12 height 13
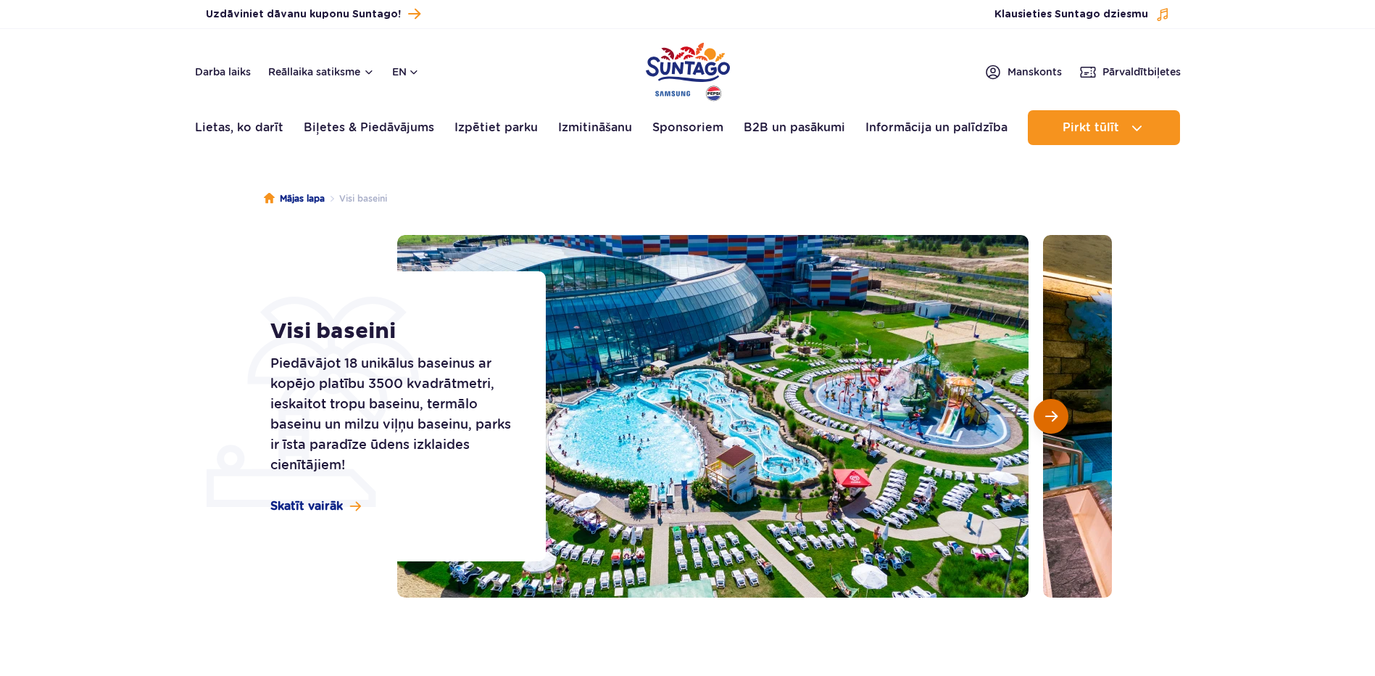
click at [1054, 413] on span "Nākamais slaids" at bounding box center [1051, 416] width 12 height 13
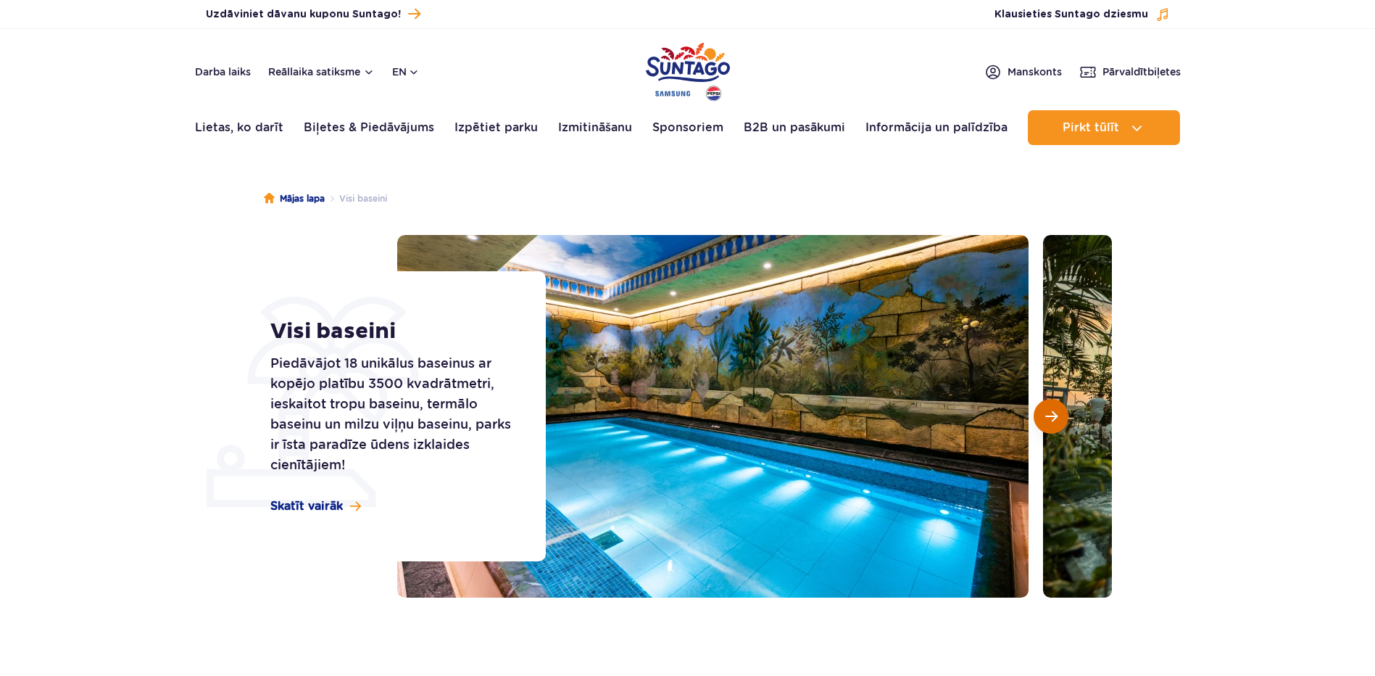
click at [1054, 413] on span "Nākamais slaids" at bounding box center [1051, 416] width 12 height 13
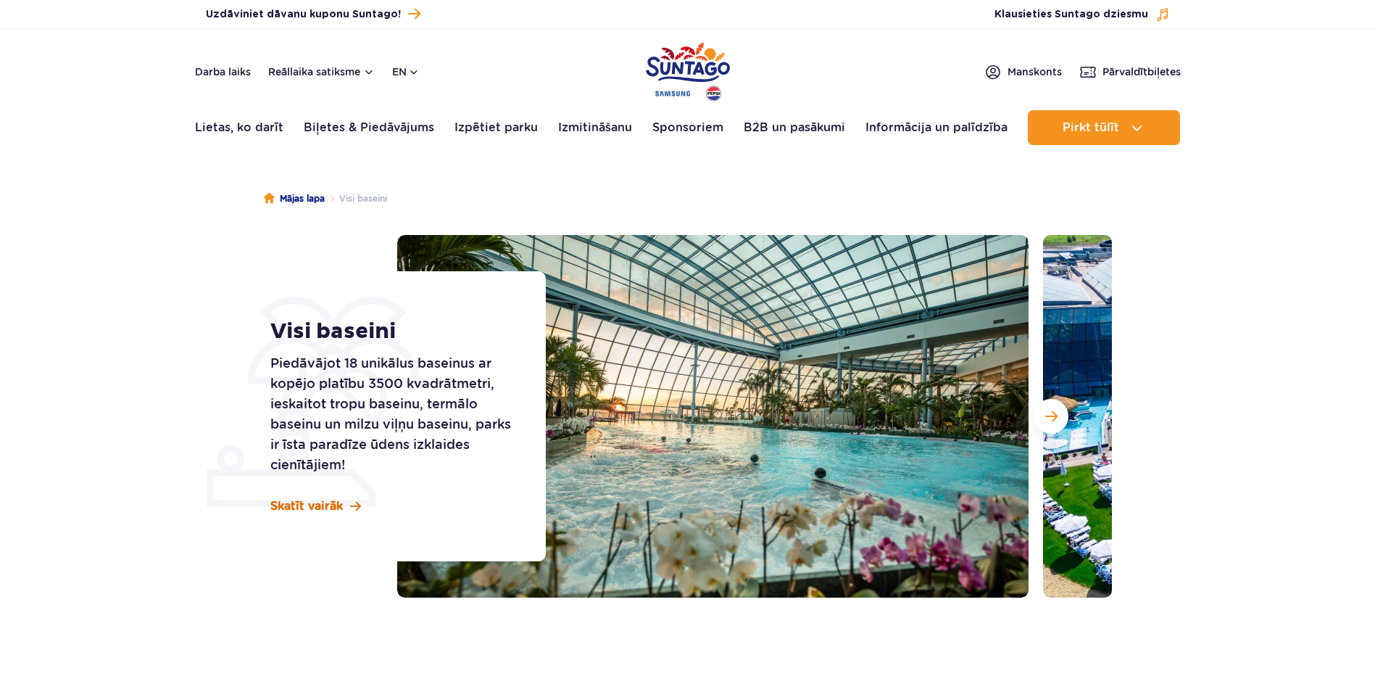
click at [300, 504] on span "Skatīt vairāk" at bounding box center [306, 506] width 72 height 16
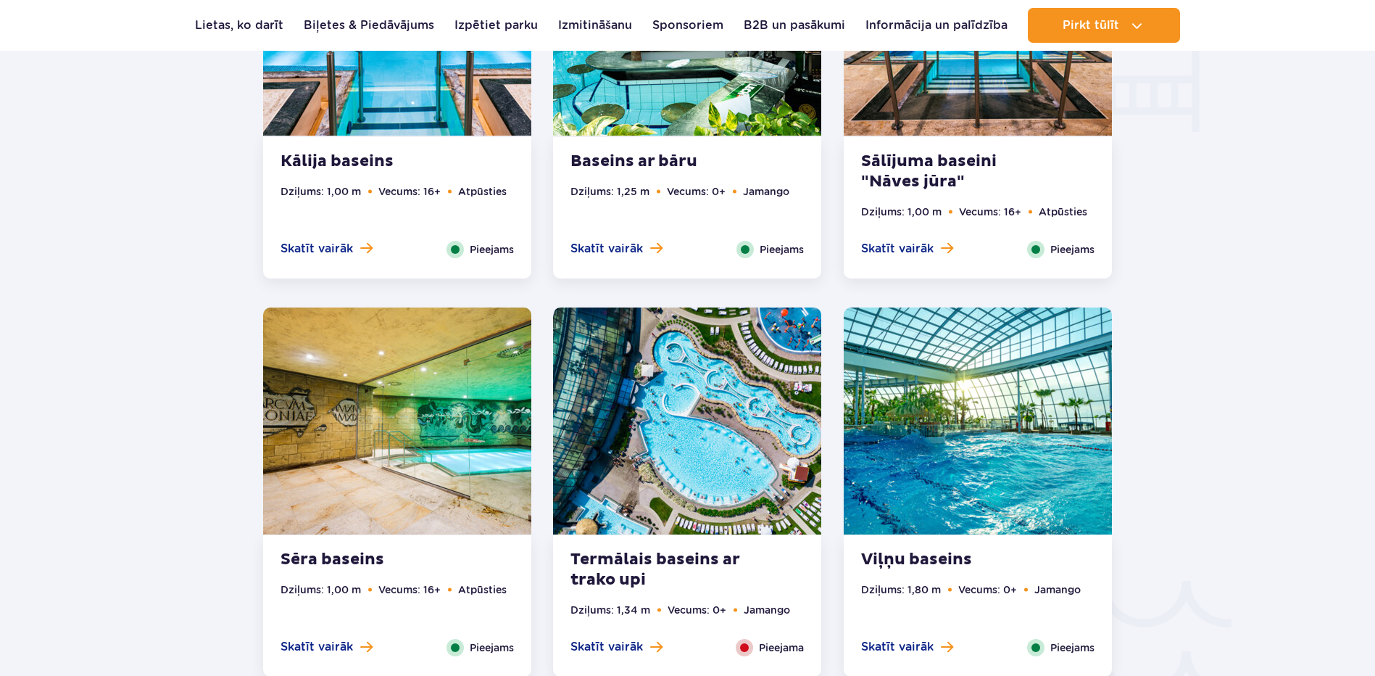
scroll to position [1890, 0]
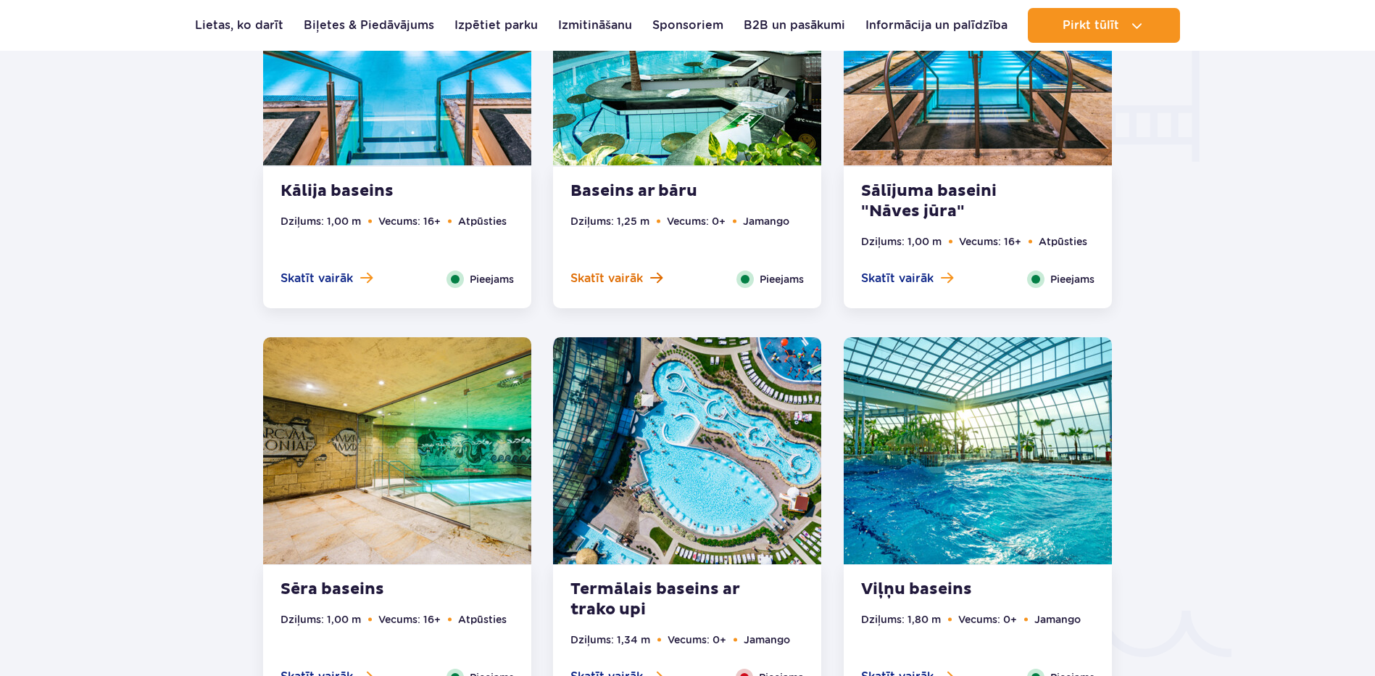
click at [591, 278] on span "Skatīt vairāk" at bounding box center [606, 278] width 72 height 16
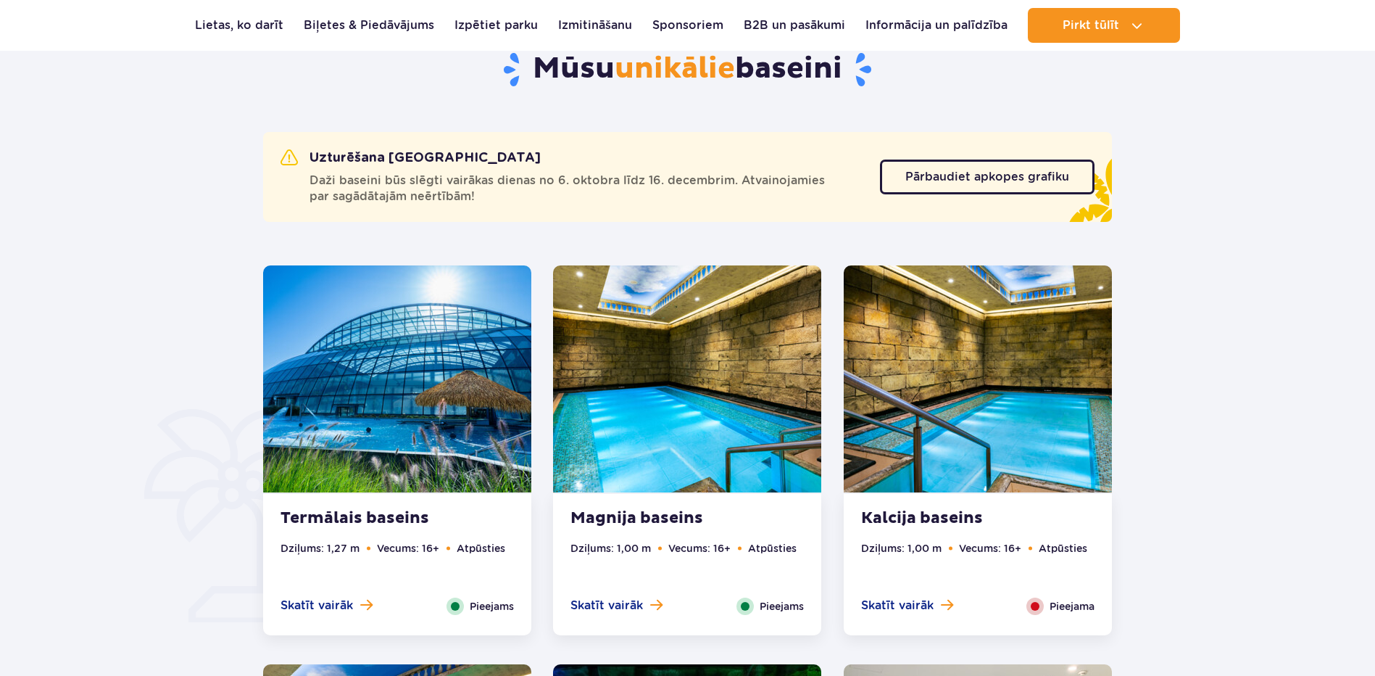
scroll to position [912, 0]
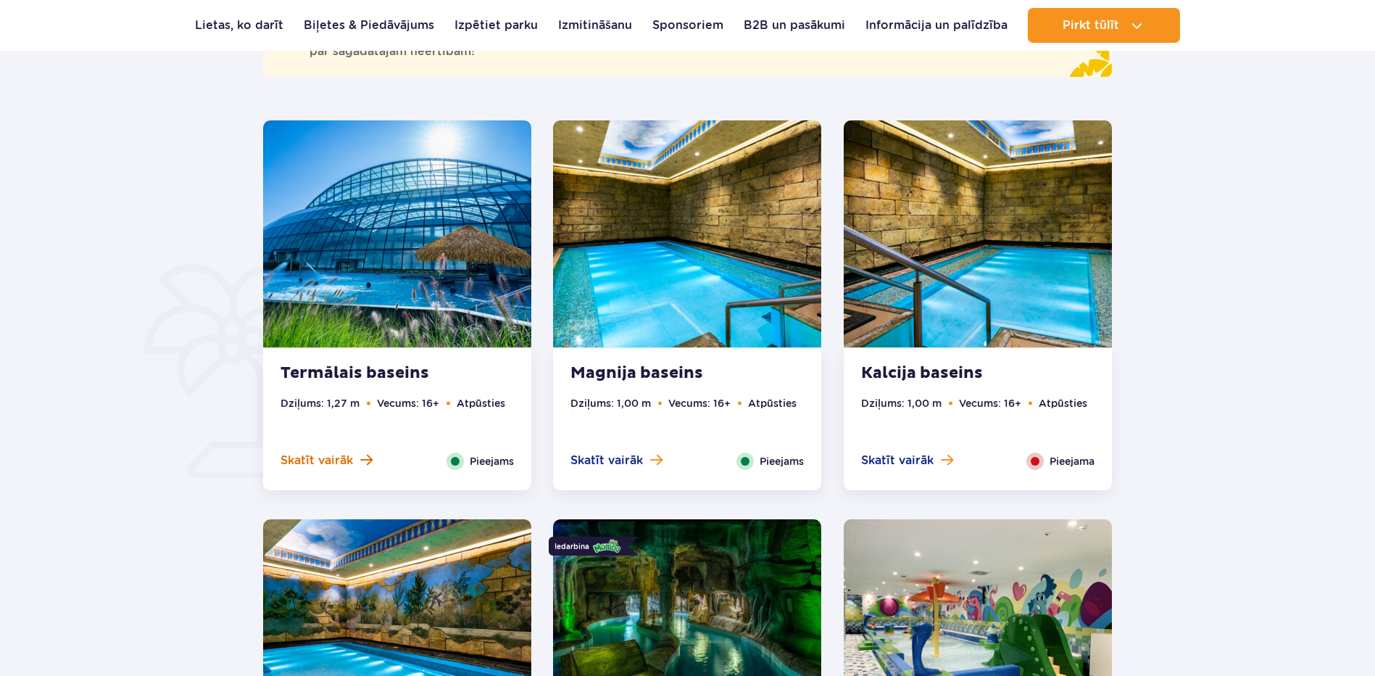
click at [339, 460] on span "Skatīt vairāk" at bounding box center [317, 460] width 72 height 16
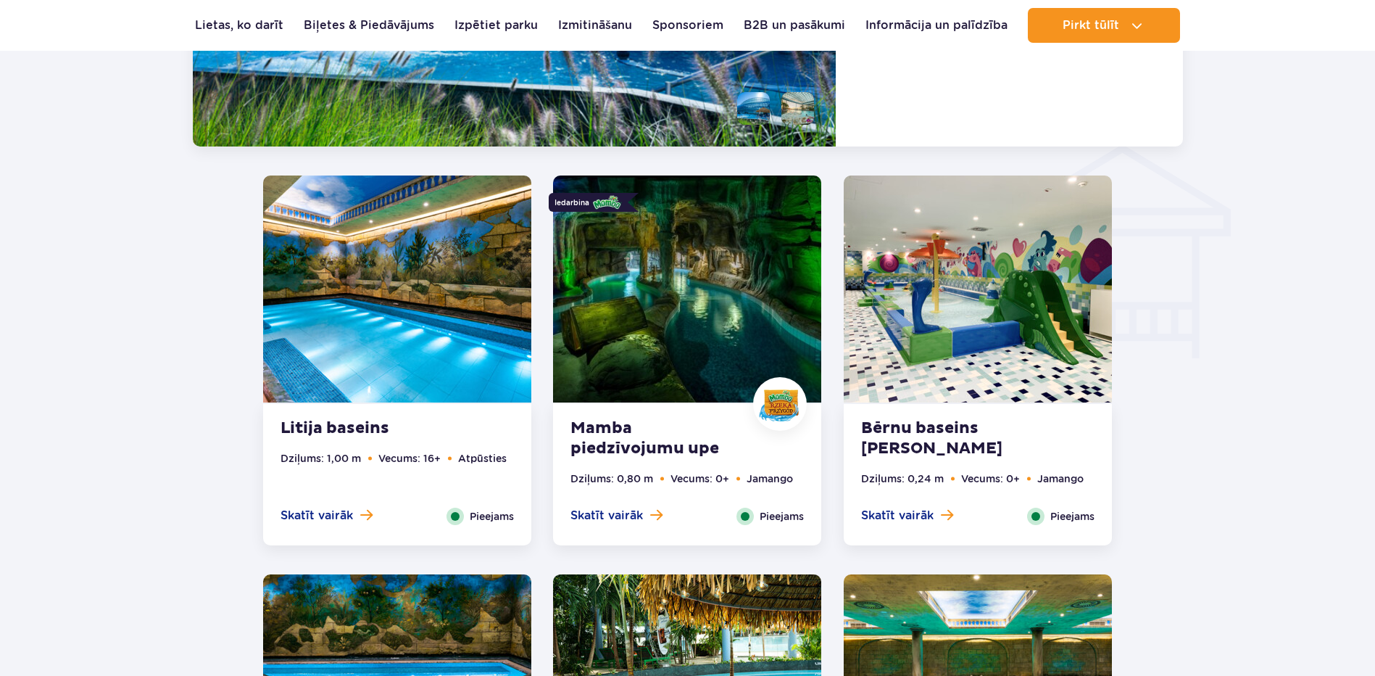
scroll to position [1782, 0]
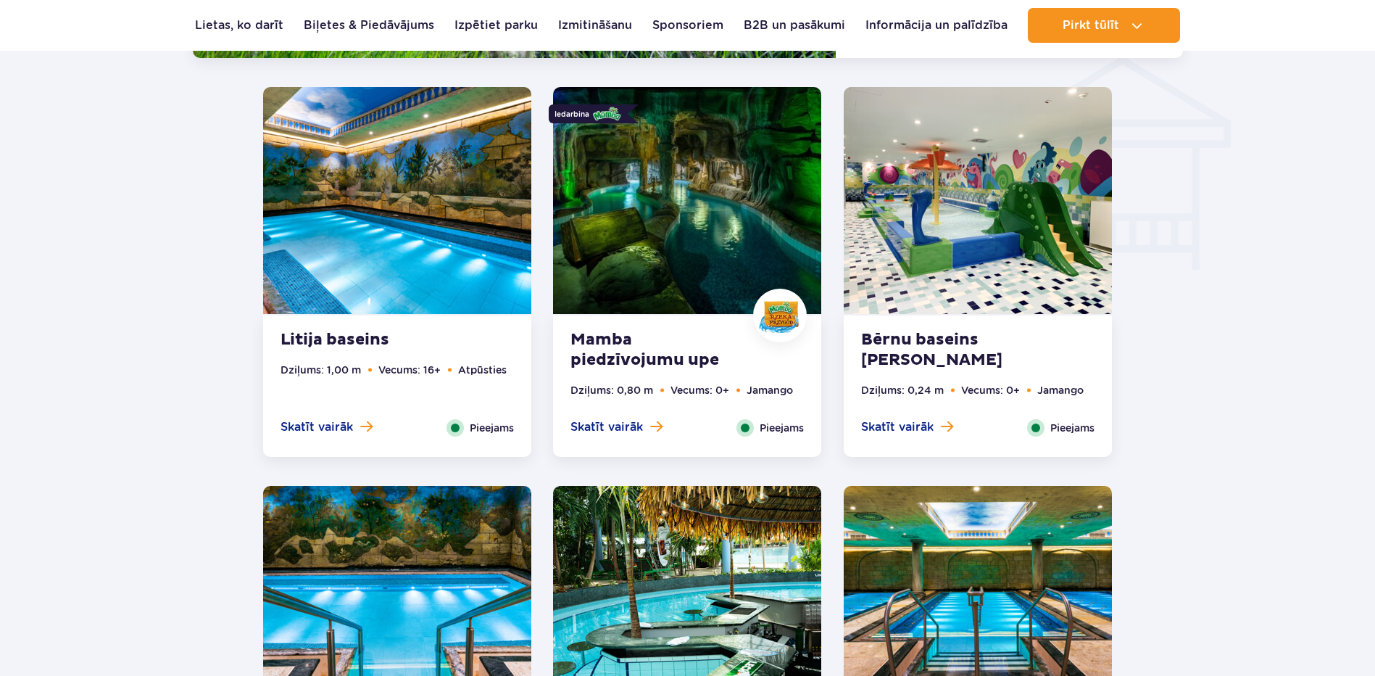
click at [614, 349] on strong "Mamba piedzīvojumu upe" at bounding box center [657, 350] width 175 height 41
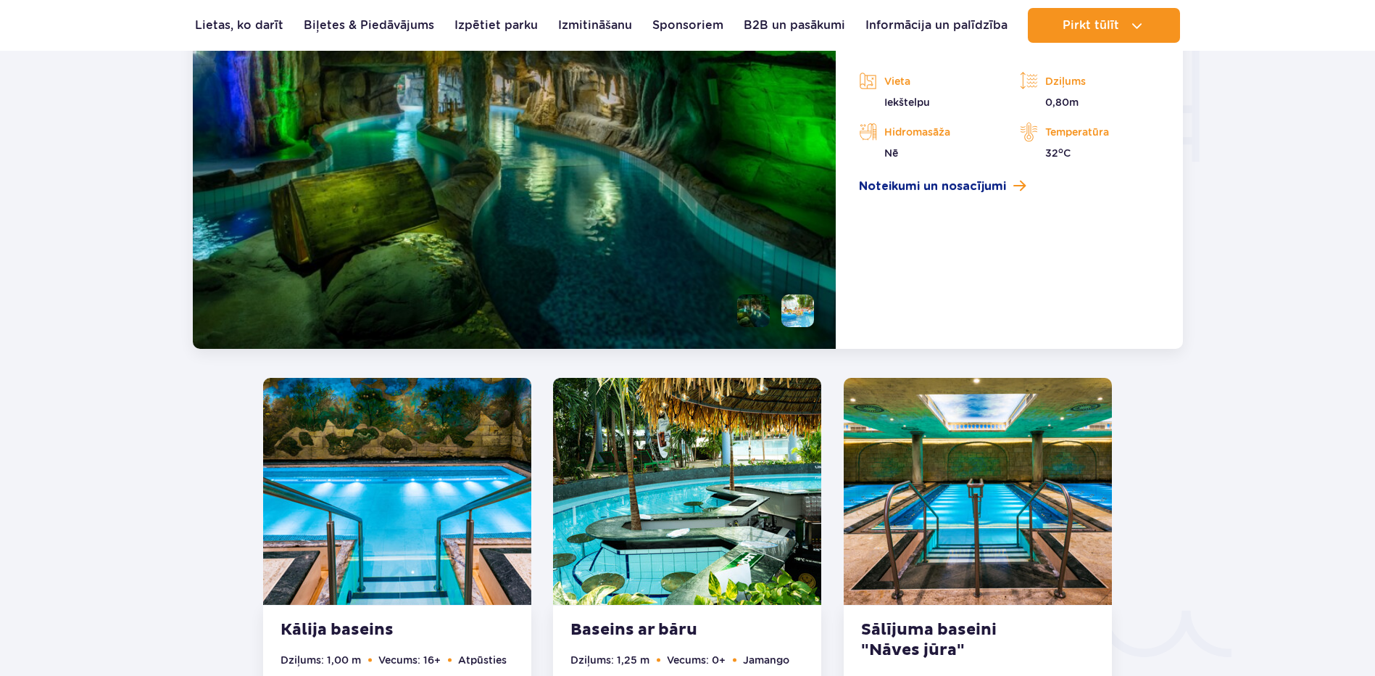
scroll to position [1891, 0]
click at [793, 304] on li at bounding box center [797, 310] width 33 height 33
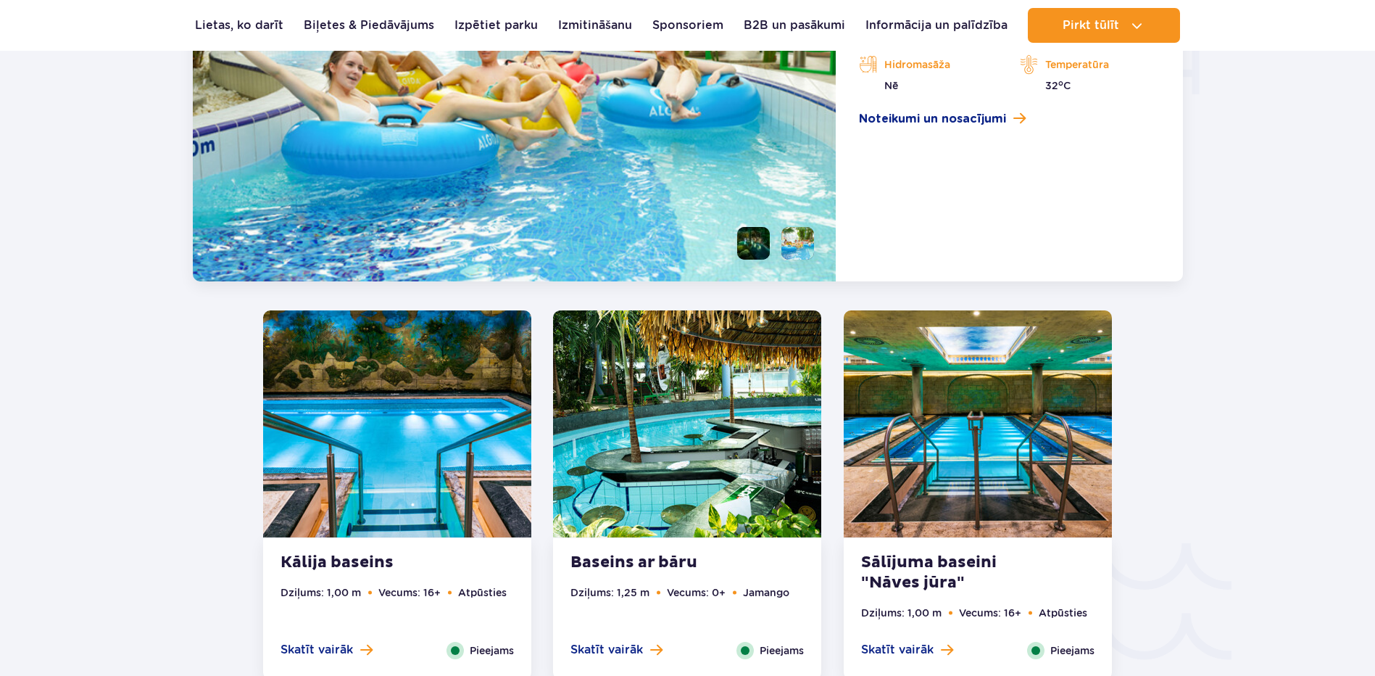
scroll to position [1819, 0]
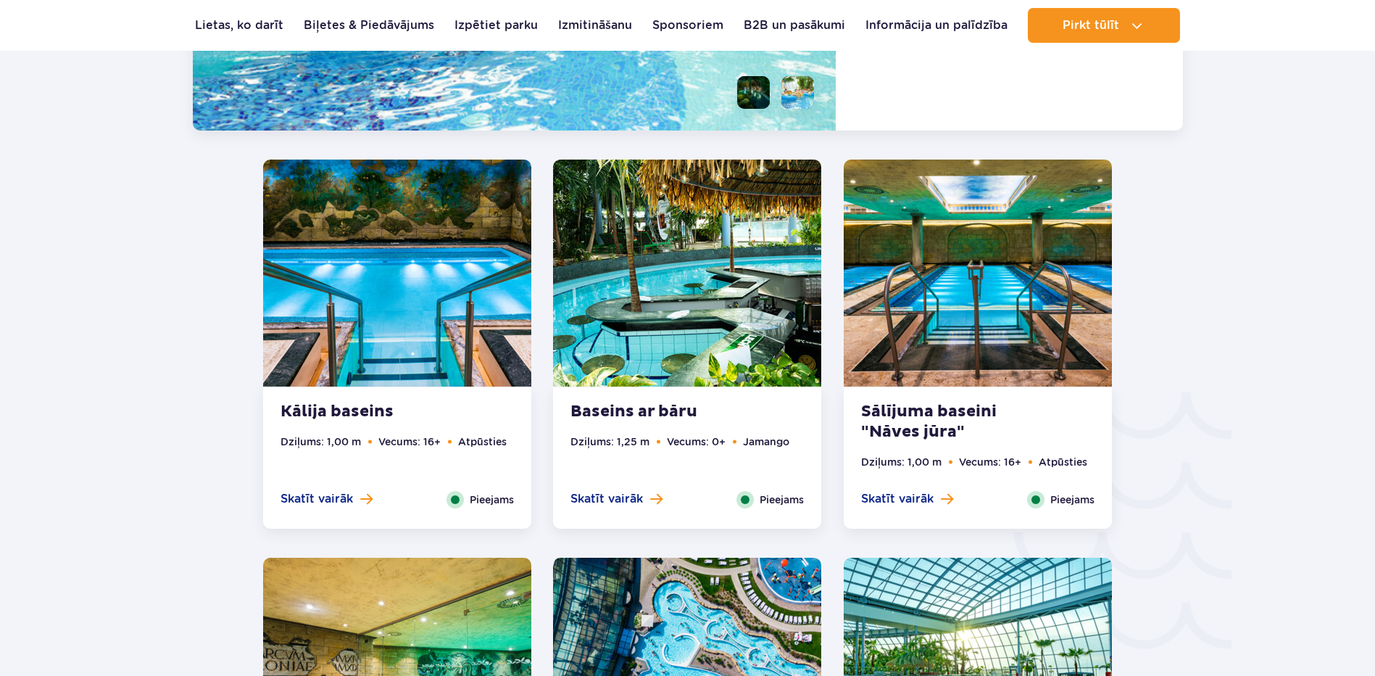
click at [900, 421] on strong "Sālījuma baseini "Nāves jūra"" at bounding box center [948, 422] width 175 height 41
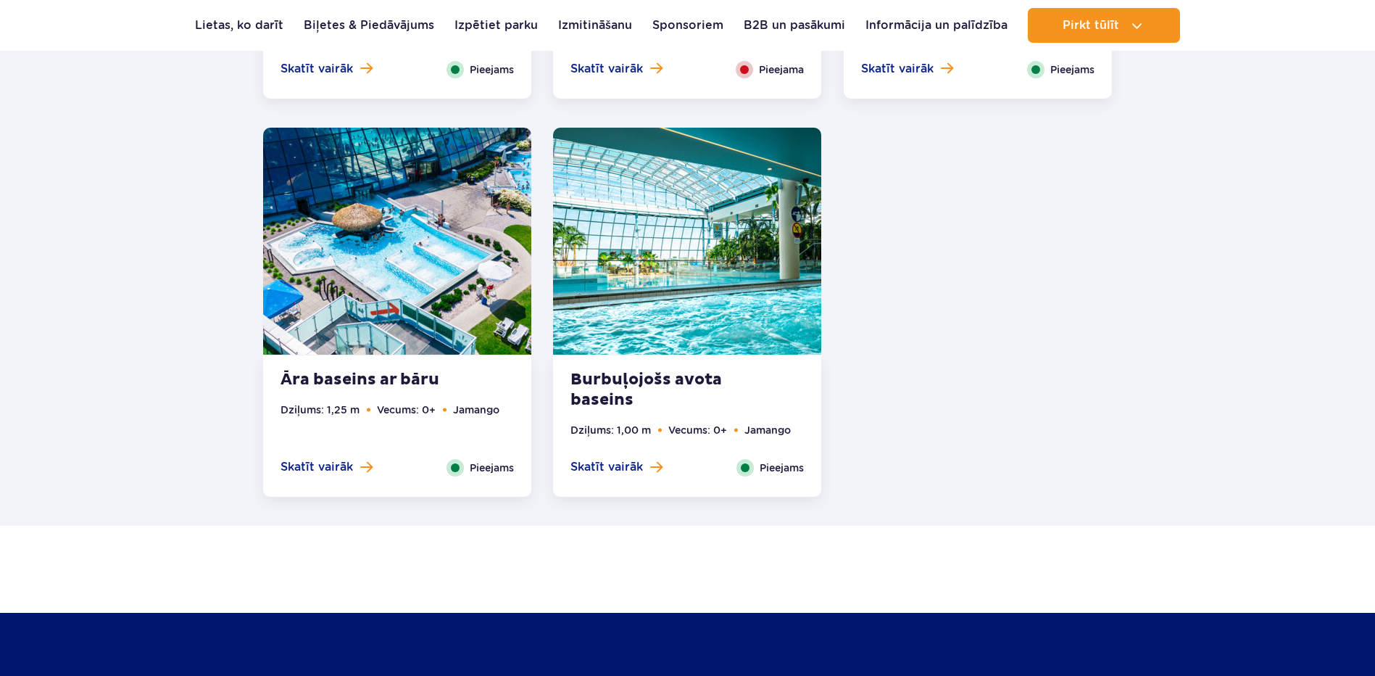
scroll to position [2941, 0]
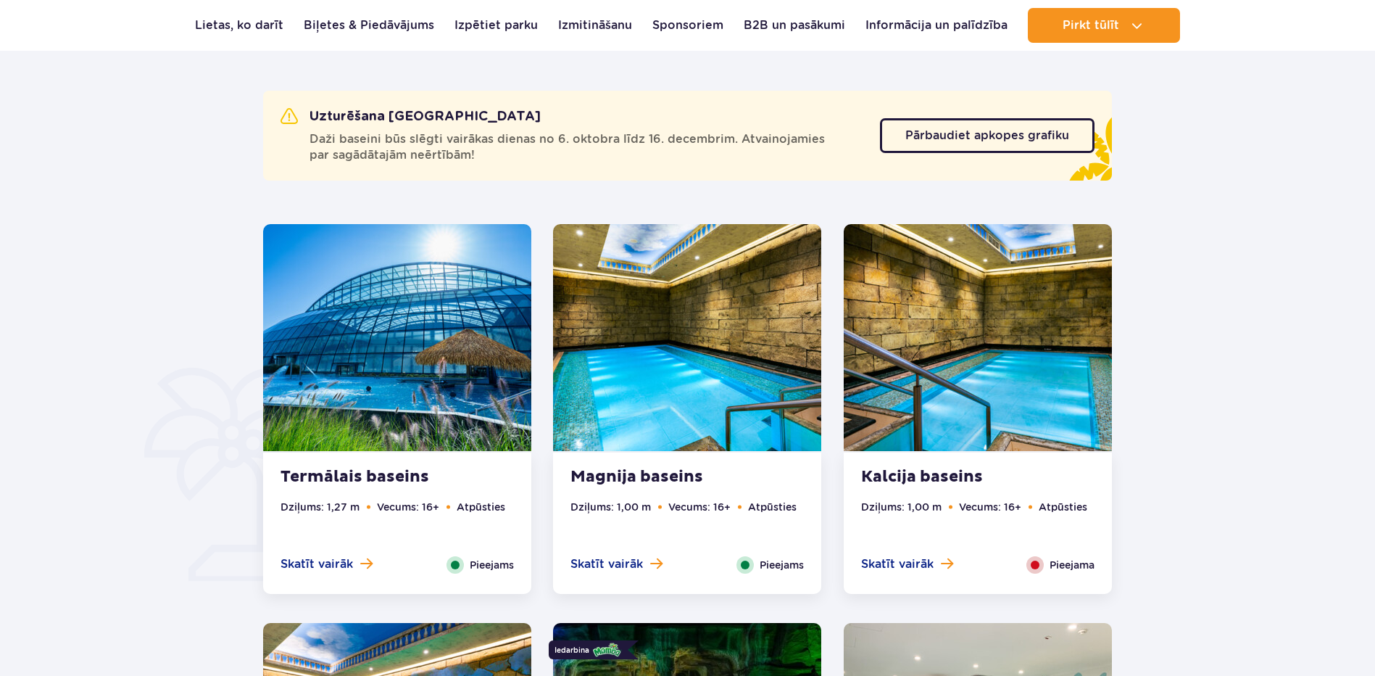
scroll to position [1015, 0]
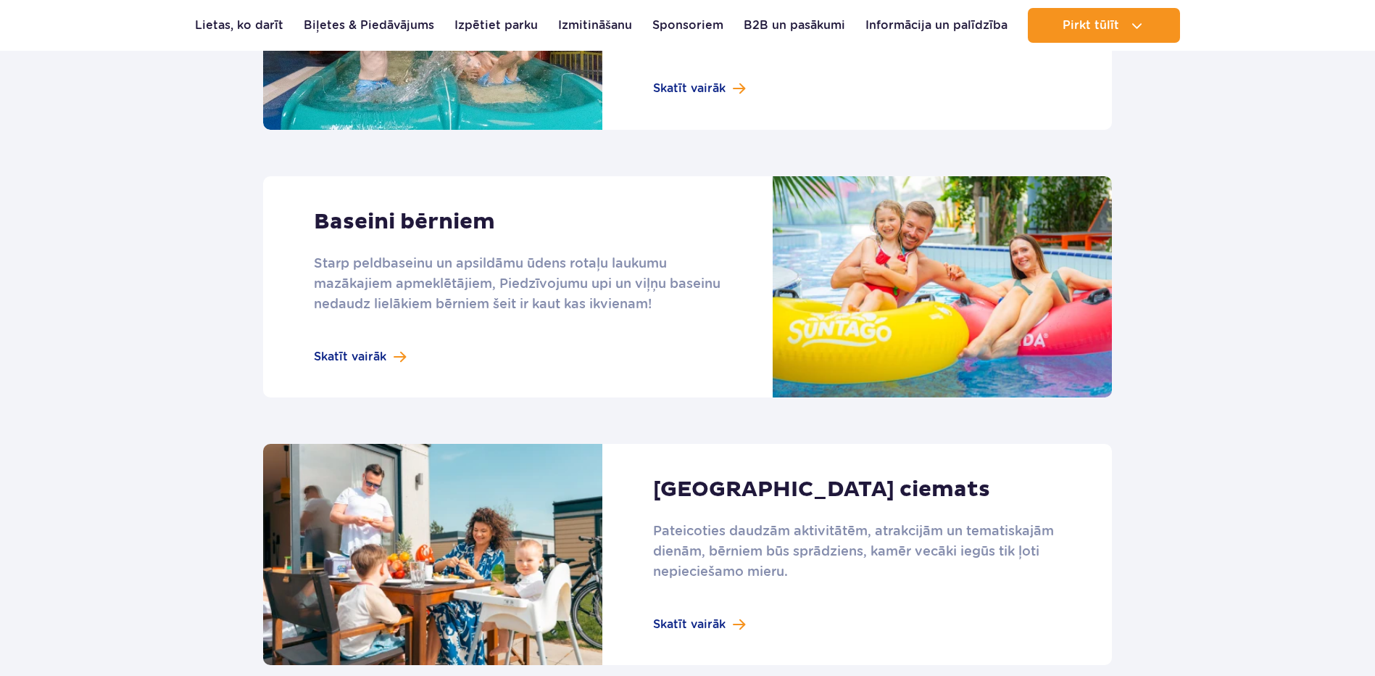
scroll to position [1160, 0]
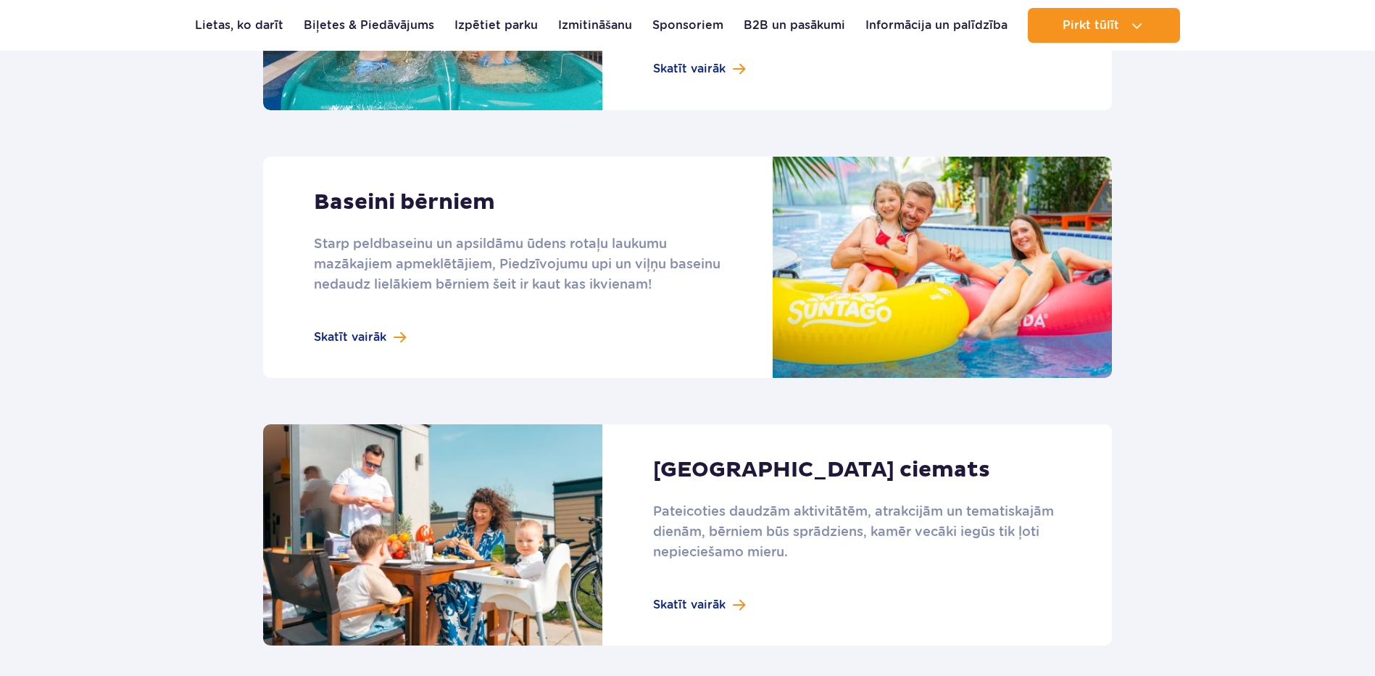
click at [378, 341] on link at bounding box center [687, 267] width 849 height 221
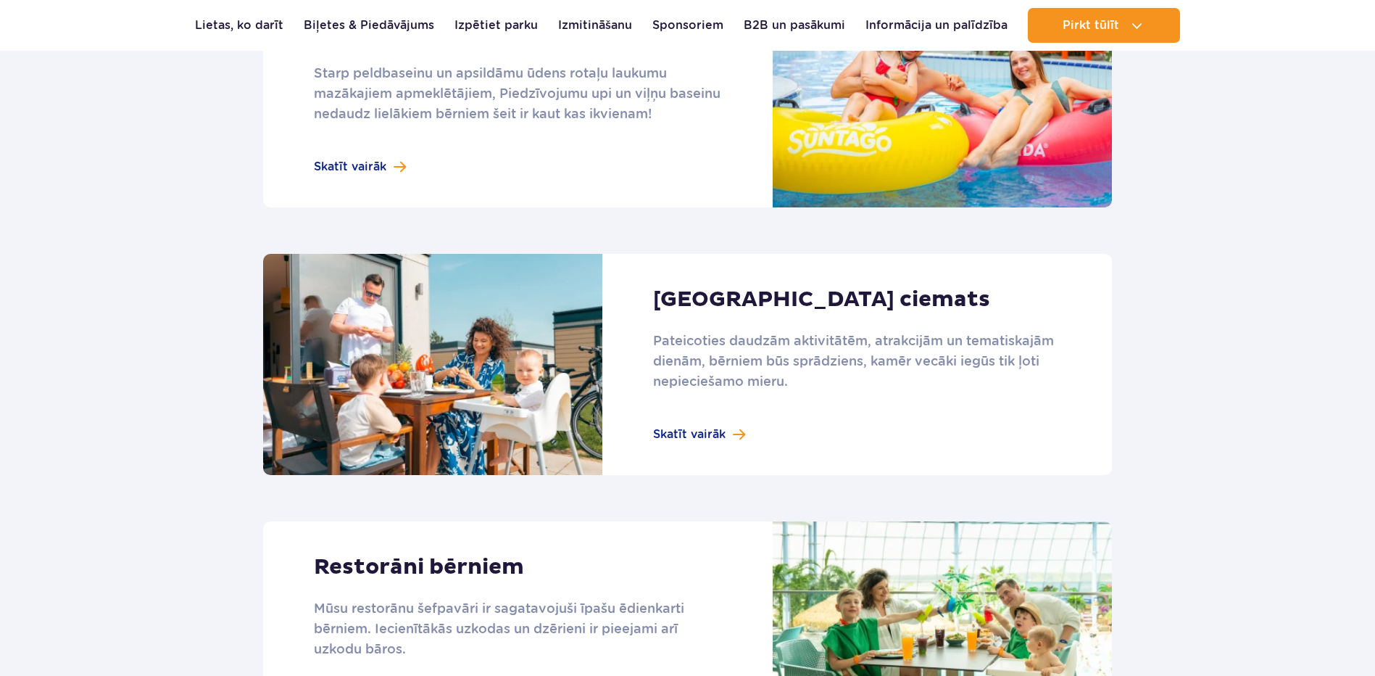
scroll to position [1305, 0]
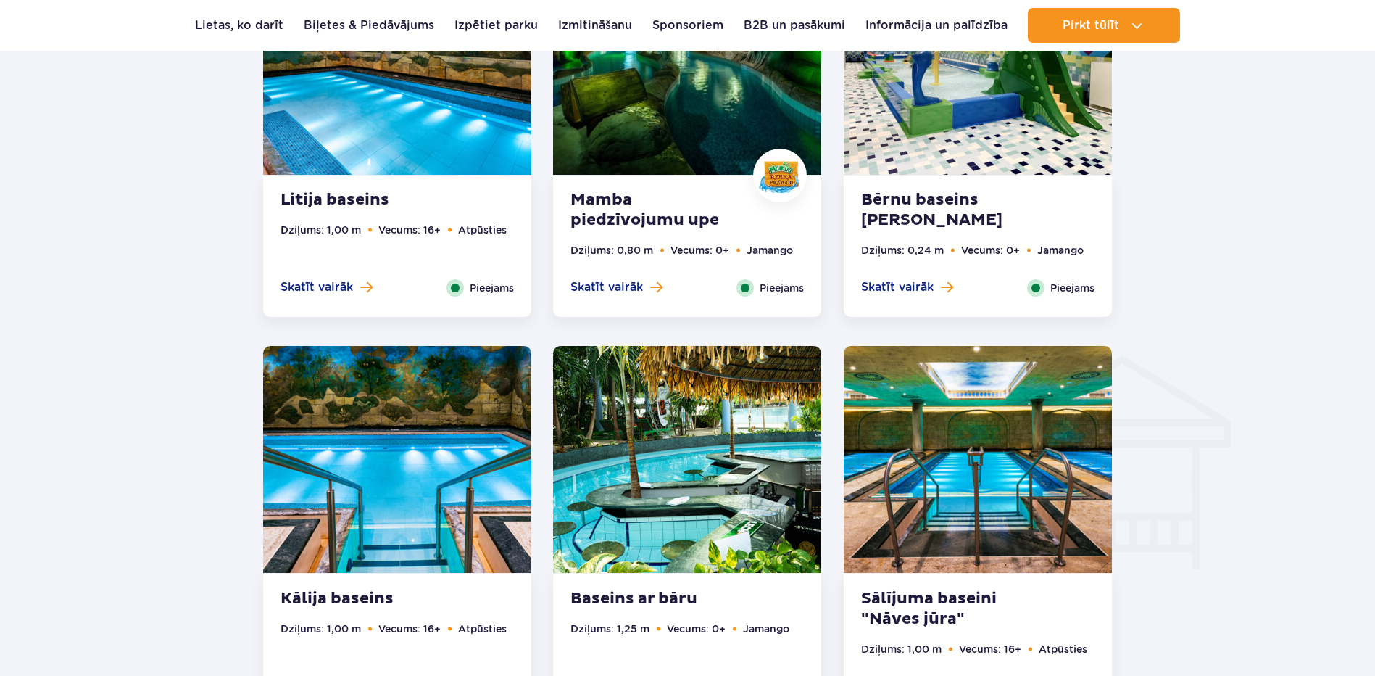
scroll to position [1957, 0]
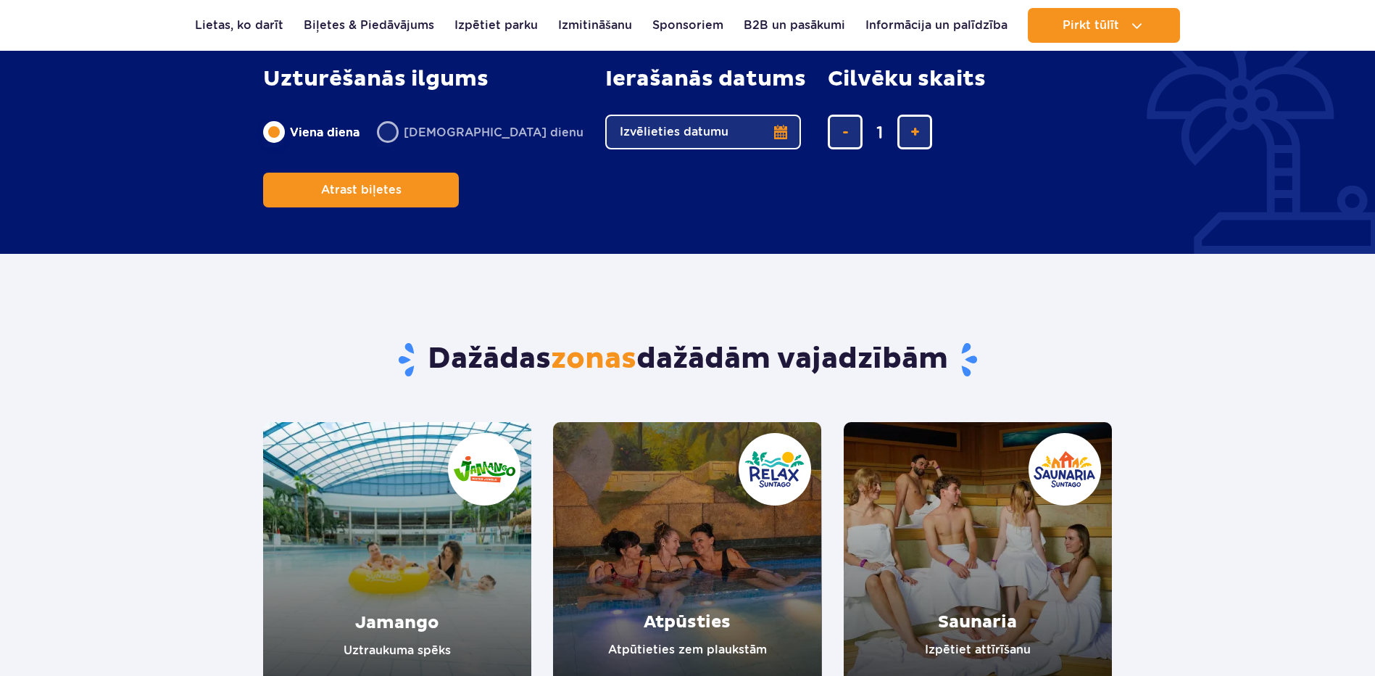
scroll to position [1015, 0]
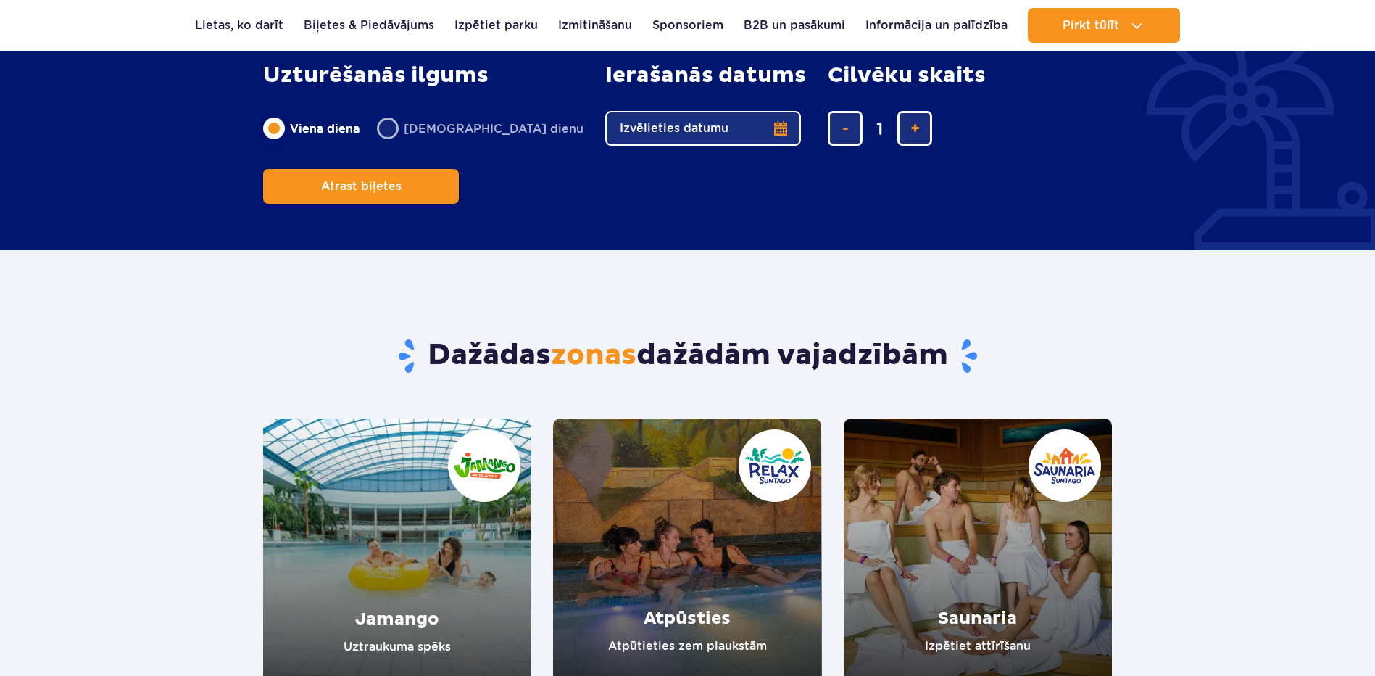
click at [344, 452] on link "Jamango" at bounding box center [397, 552] width 268 height 269
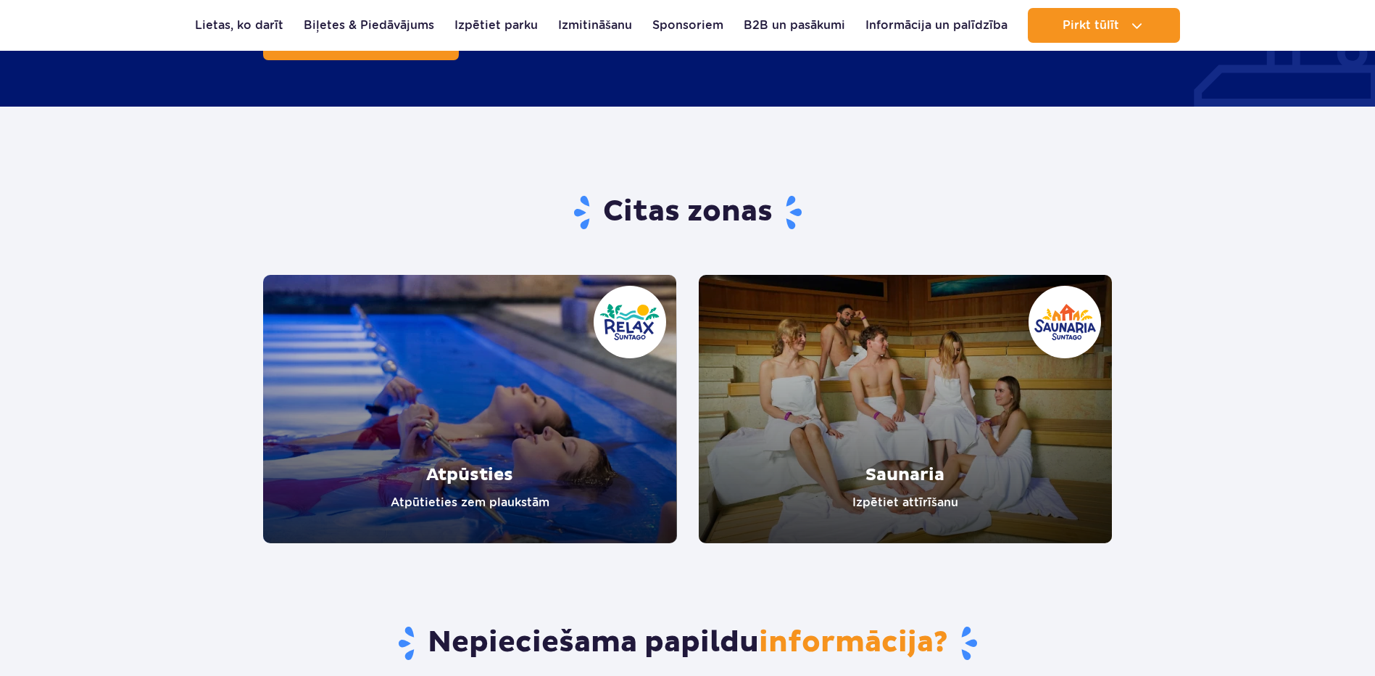
scroll to position [2682, 0]
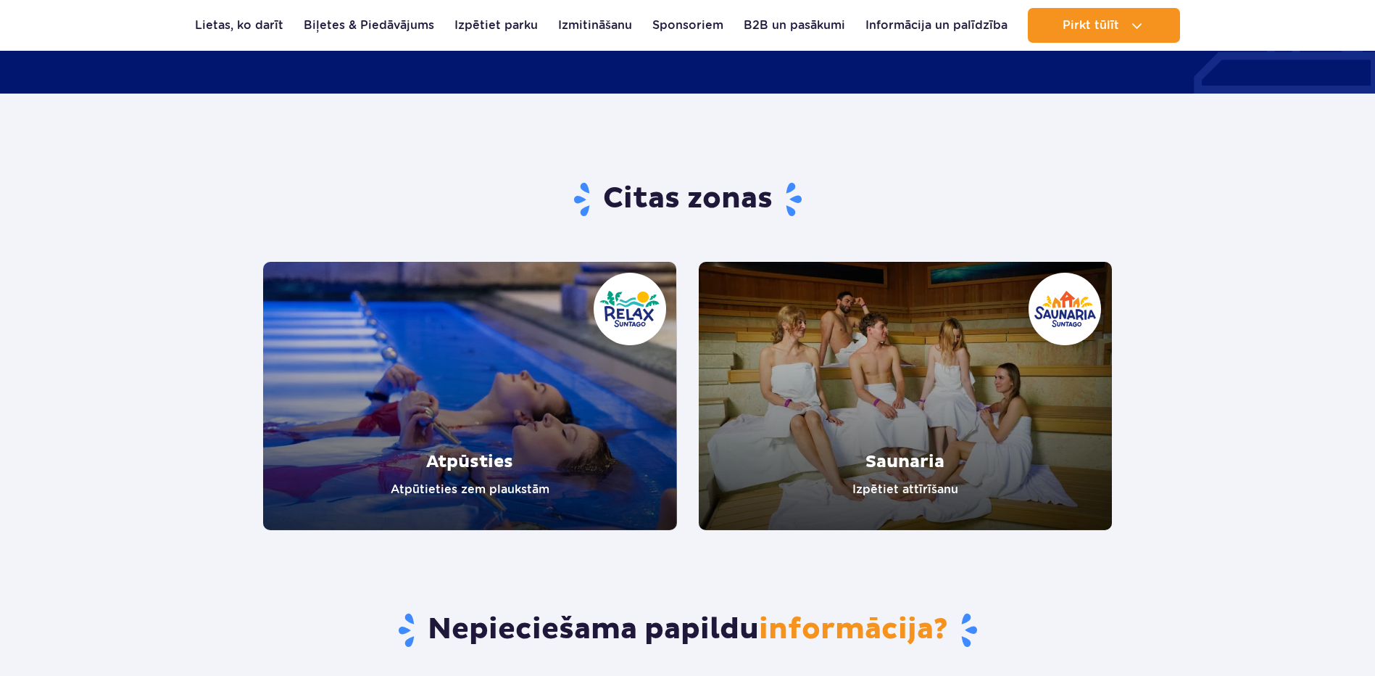
click at [475, 269] on link "Atpūsties" at bounding box center [470, 396] width 414 height 268
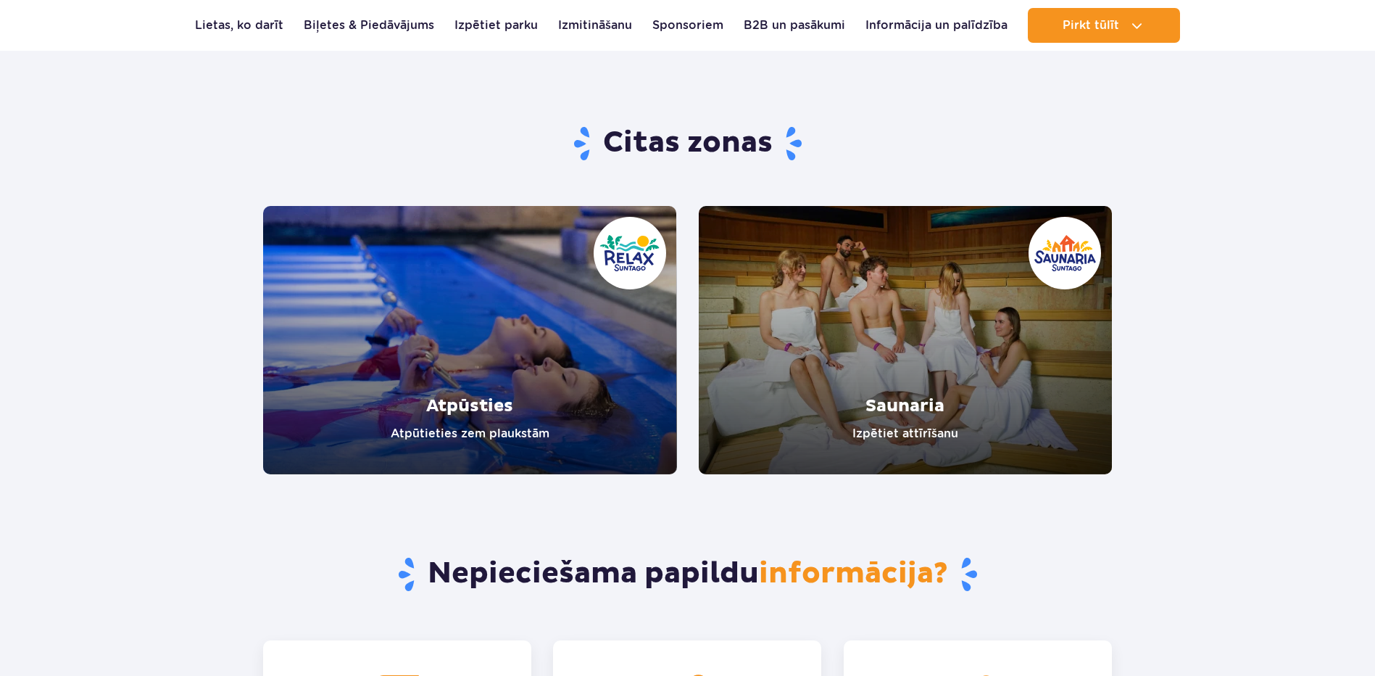
click at [870, 335] on link "Saunaria" at bounding box center [906, 340] width 414 height 268
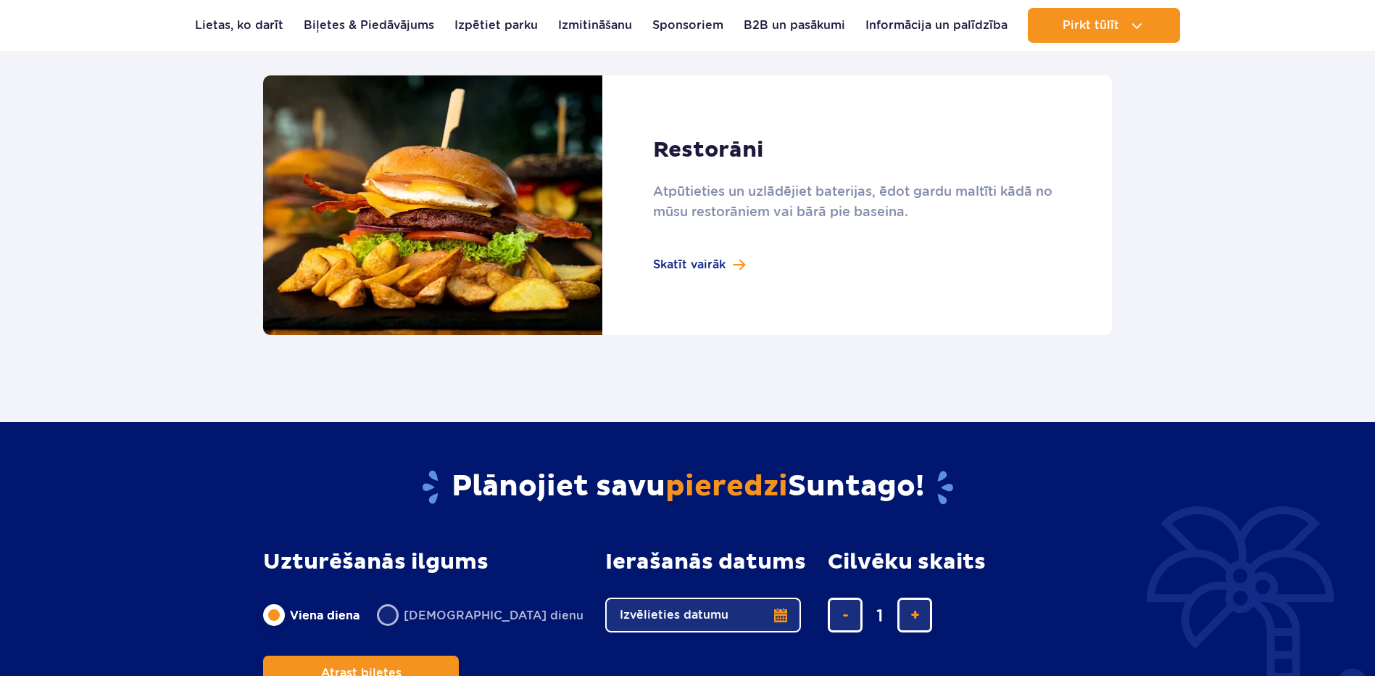
scroll to position [1160, 0]
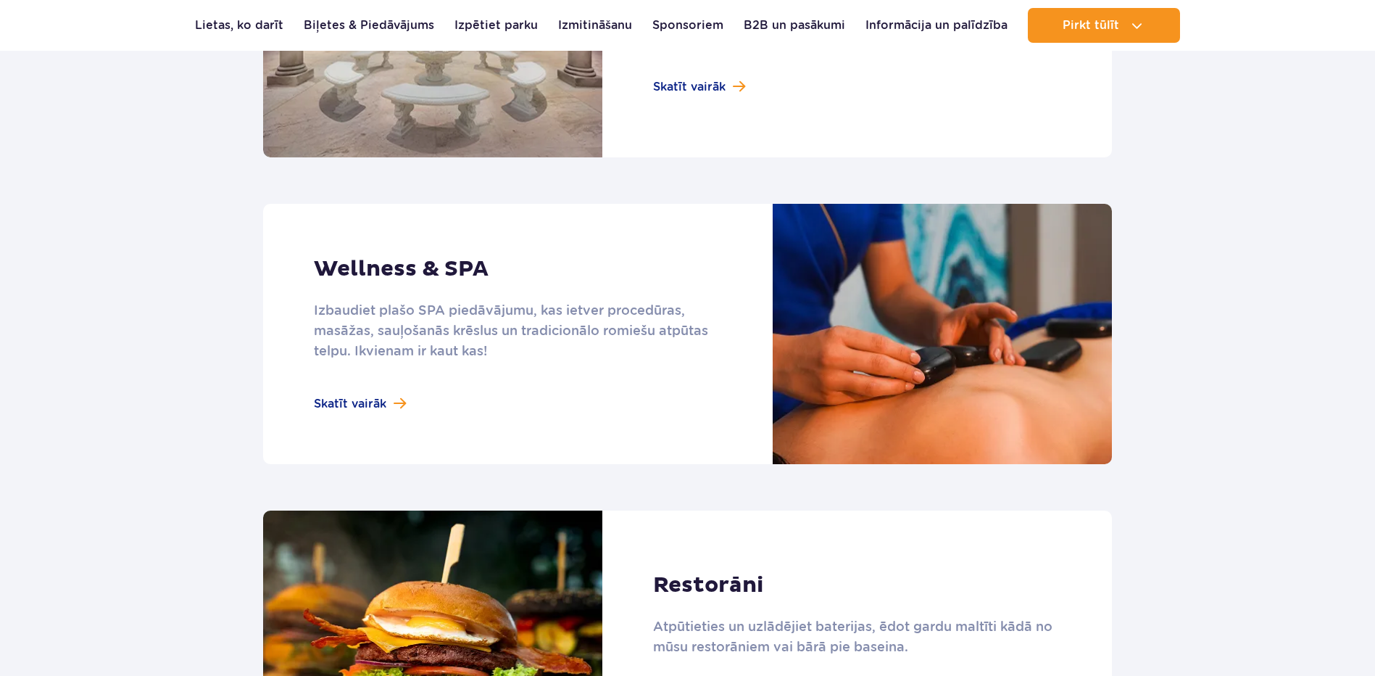
click at [407, 408] on link at bounding box center [687, 334] width 849 height 260
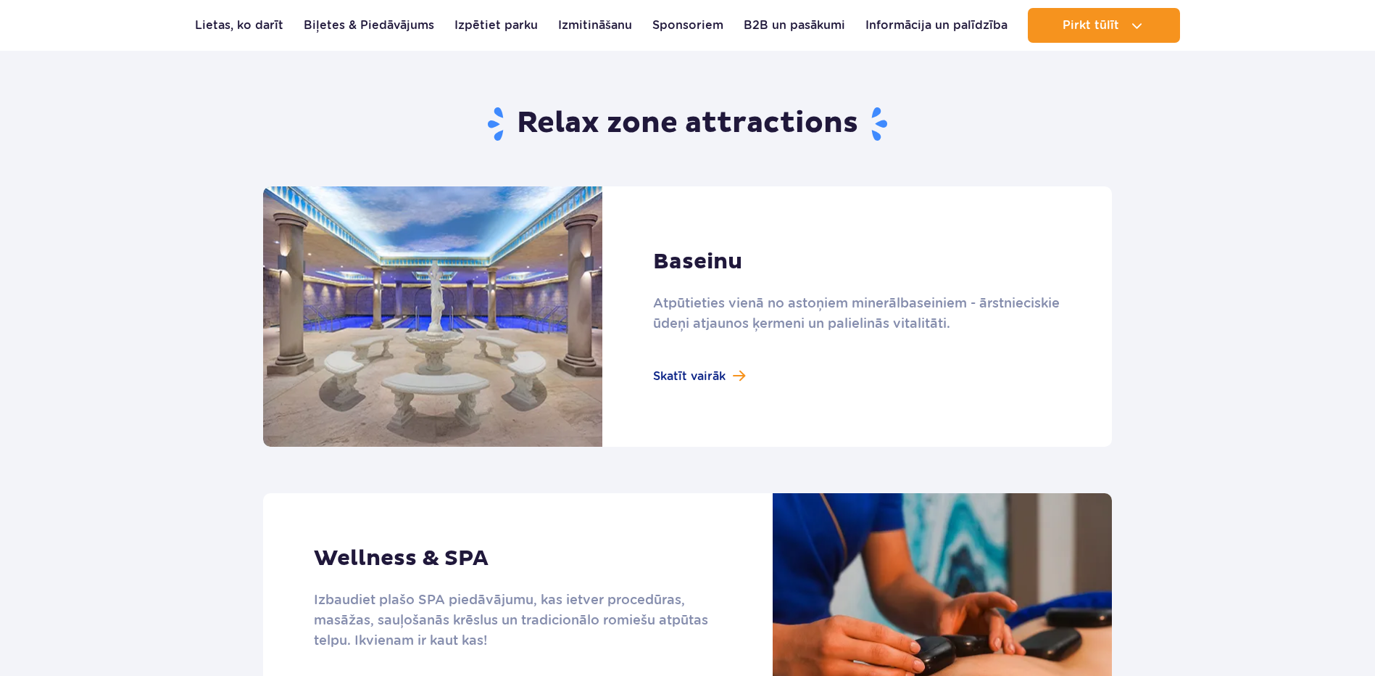
scroll to position [849, 0]
click at [699, 370] on link at bounding box center [687, 317] width 849 height 260
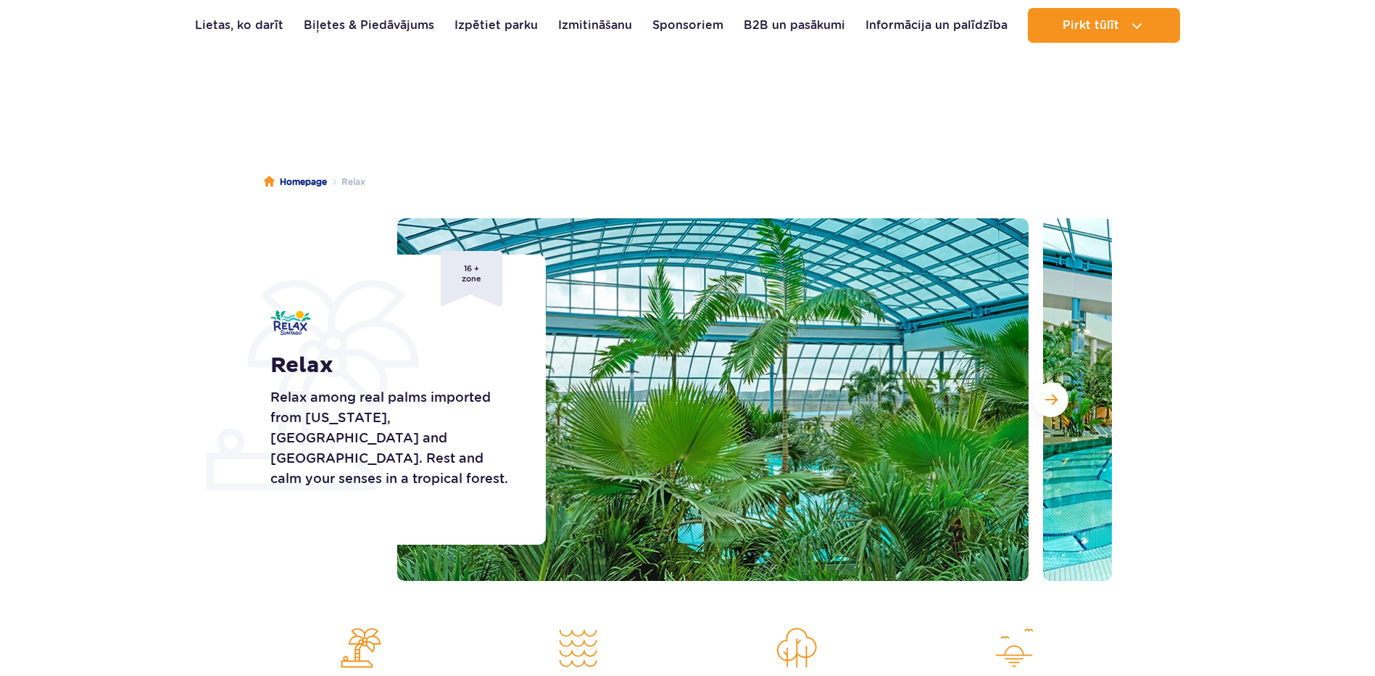
scroll to position [0, 0]
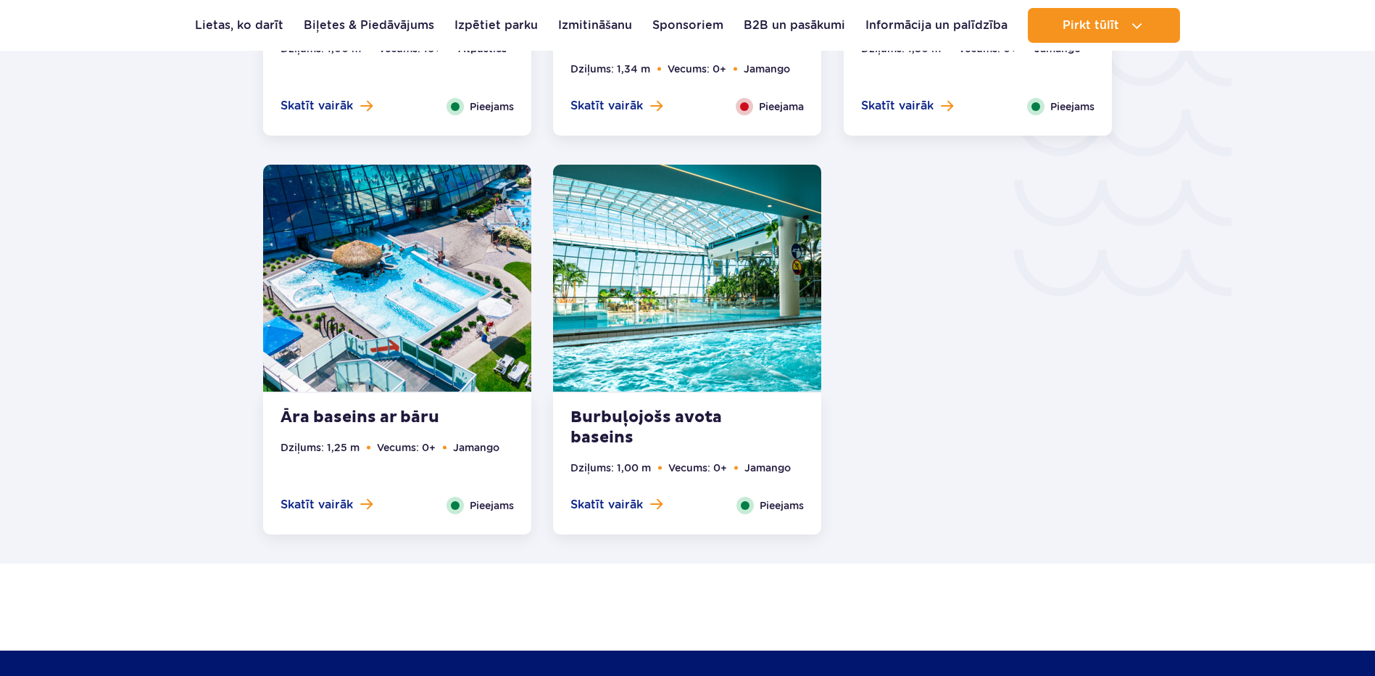
scroll to position [2464, 0]
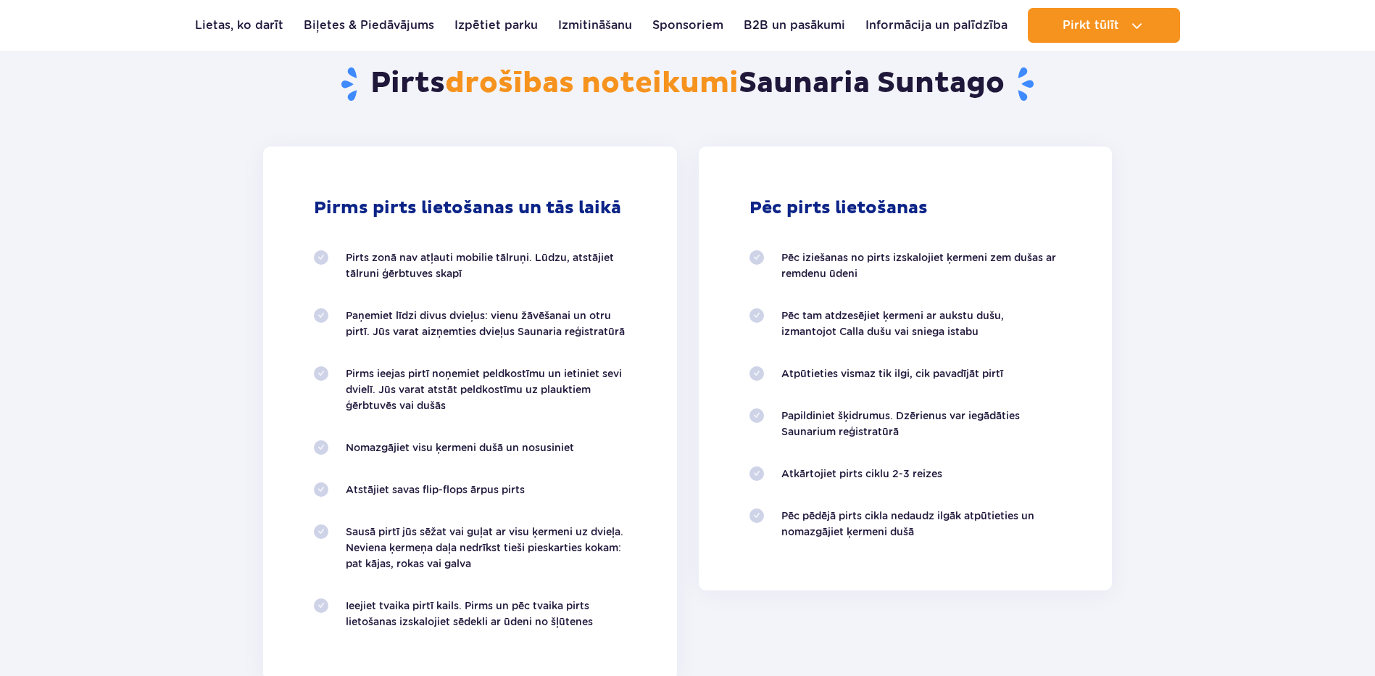
scroll to position [870, 0]
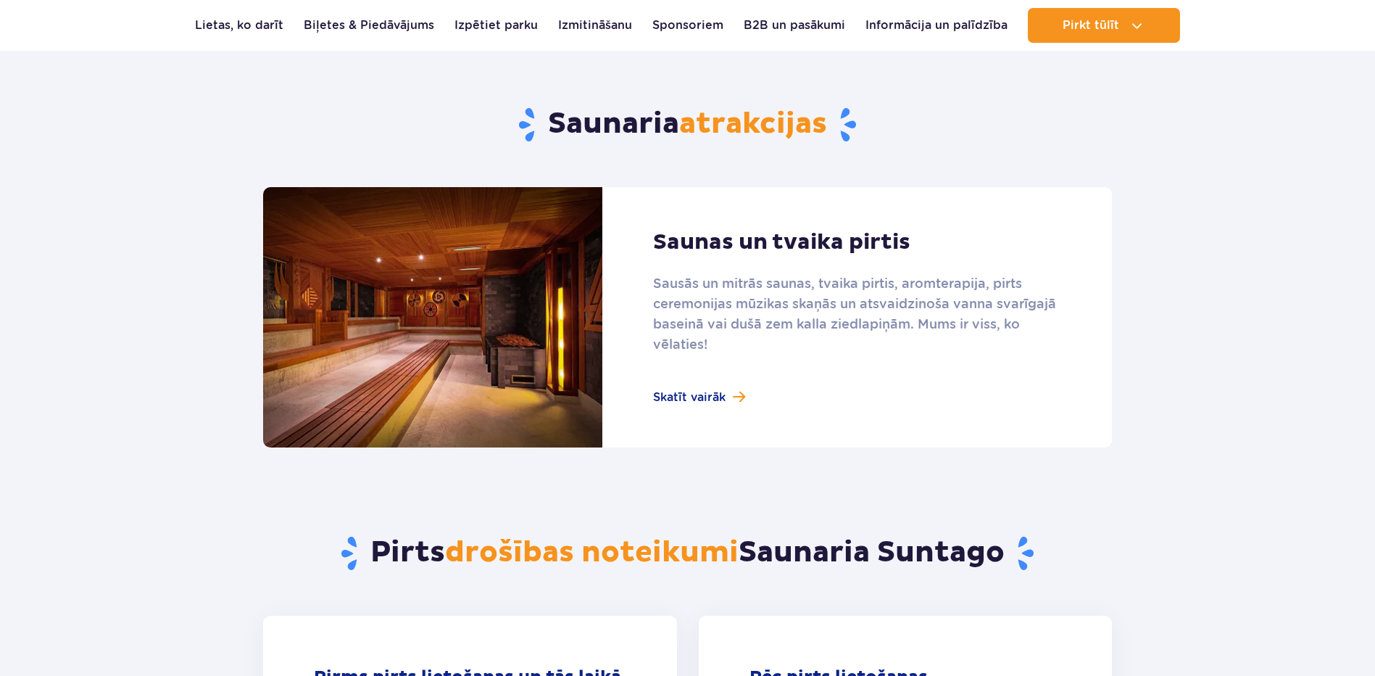
click at [683, 400] on link at bounding box center [687, 317] width 849 height 260
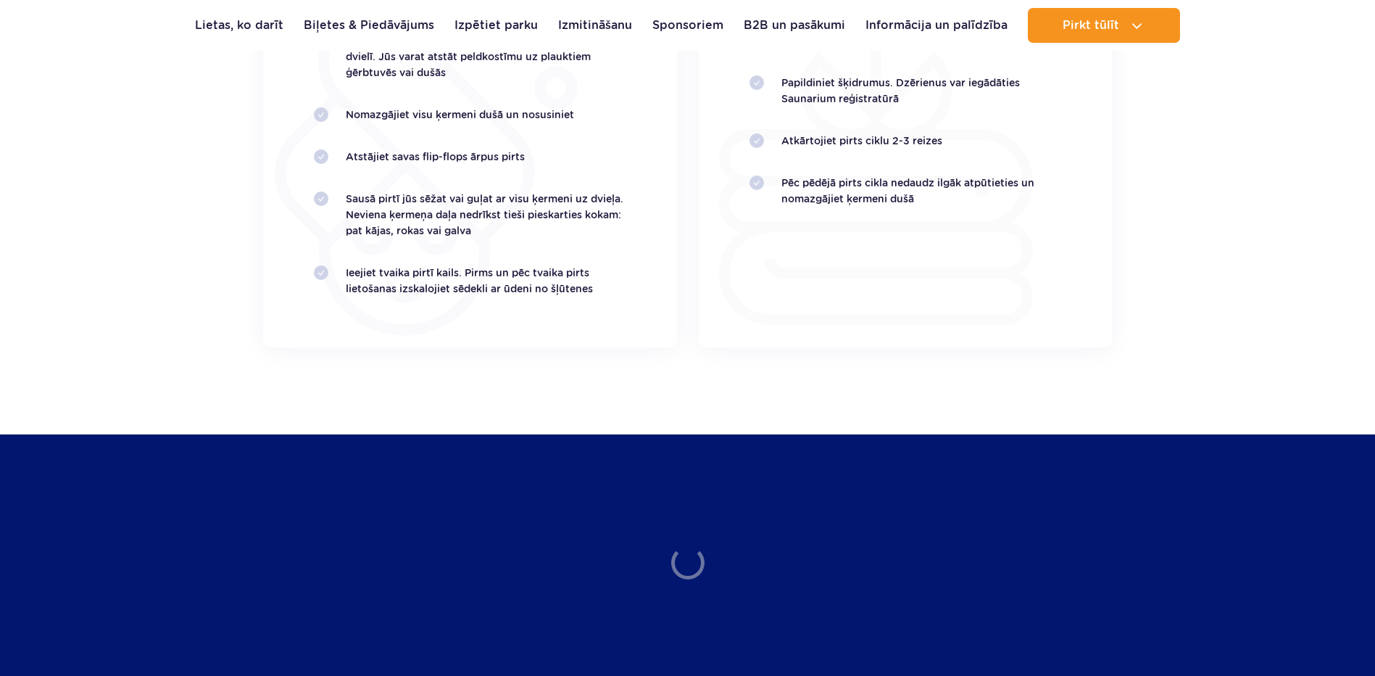
scroll to position [2827, 0]
